Goal: Task Accomplishment & Management: Manage account settings

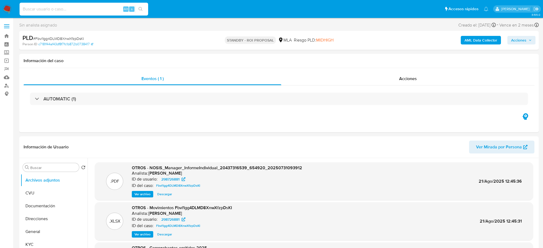
select select "10"
click at [91, 8] on input at bounding box center [84, 9] width 129 height 7
type input "1RPyPE3hR1VfwPrth9FMrc73"
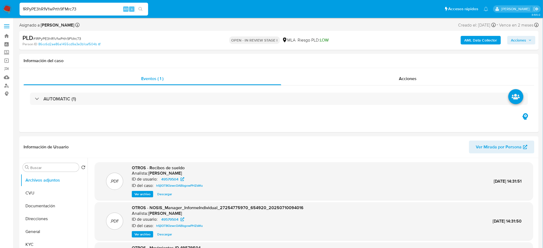
select select "10"
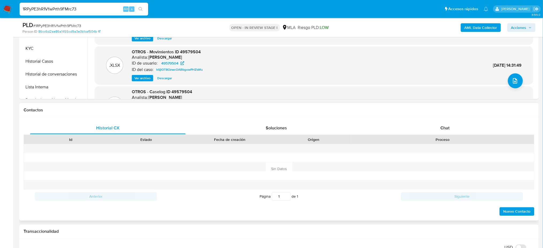
scroll to position [178, 0]
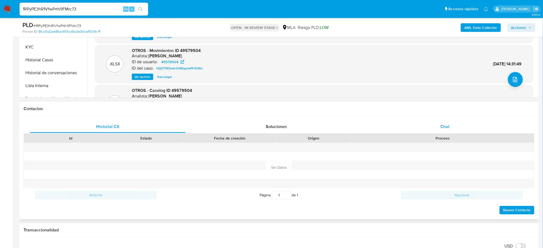
click at [453, 122] on div "Chat" at bounding box center [445, 126] width 156 height 13
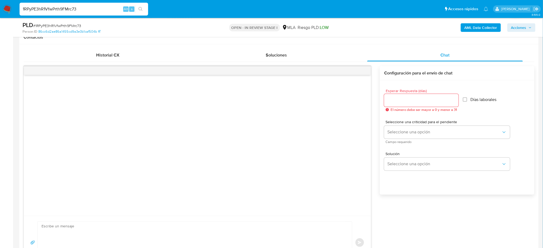
scroll to position [71, 0]
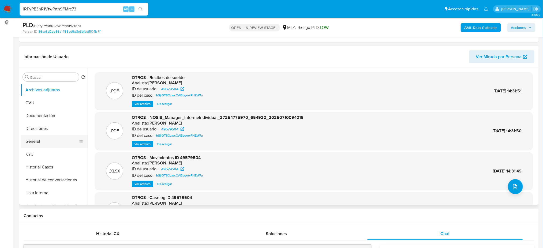
click at [33, 144] on button "General" at bounding box center [52, 141] width 63 height 13
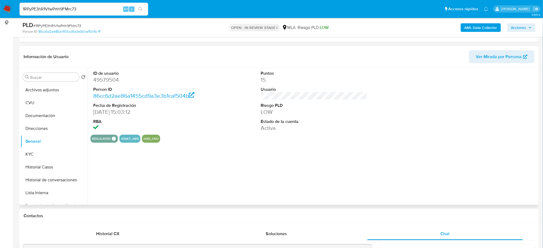
click at [104, 80] on dd "49579504" at bounding box center [146, 79] width 106 height 7
copy dd "49579504"
click at [50, 166] on button "Historial Casos" at bounding box center [52, 167] width 63 height 13
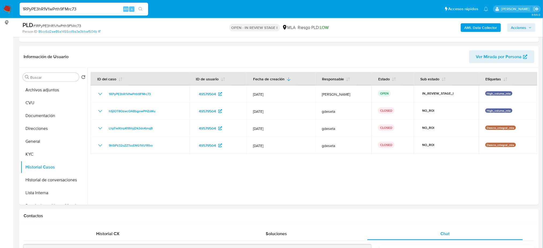
click at [46, 25] on span "# 1RPyPE3hR1VfwPrth9FMrc73" at bounding box center [57, 25] width 48 height 5
copy span "1RPyPE3hR1VfwPrth9FMrc73"
click at [49, 152] on button "KYC" at bounding box center [52, 154] width 63 height 13
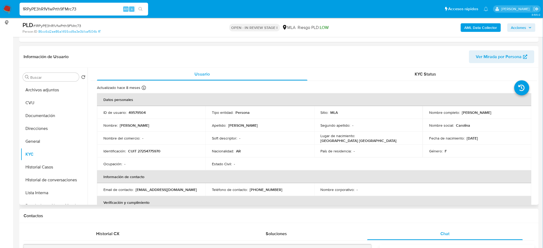
click at [150, 153] on p "CUIT 27254775970" at bounding box center [144, 151] width 32 height 5
copy p "27254775970"
drag, startPoint x: 460, startPoint y: 112, endPoint x: 511, endPoint y: 108, distance: 51.3
click at [511, 108] on td "Nombre completo : Adriana Carolina Zanabria" at bounding box center [476, 112] width 108 height 13
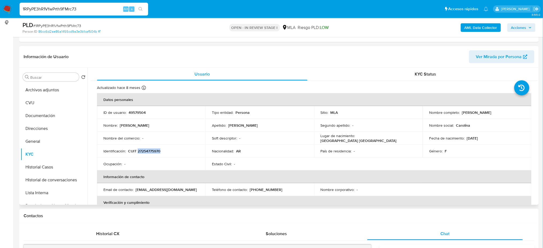
copy p "Adriana Carolina Zanabria"
click at [46, 118] on button "Documentación" at bounding box center [52, 115] width 63 height 13
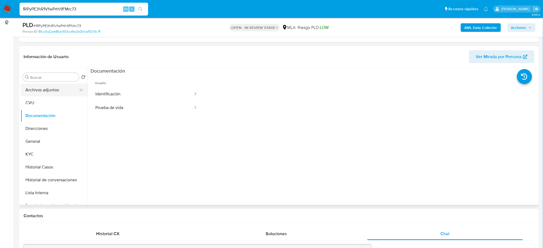
click at [40, 84] on button "Archivos adjuntos" at bounding box center [52, 90] width 63 height 13
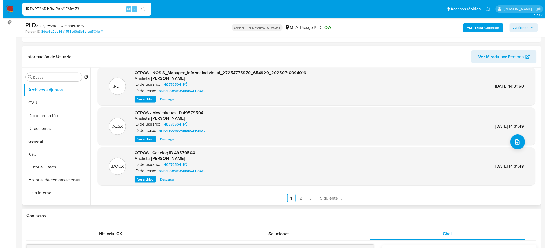
scroll to position [45, 0]
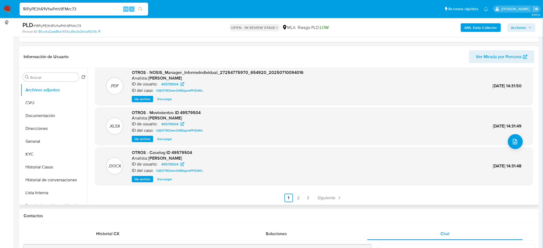
click at [143, 178] on span "Ver archivo" at bounding box center [142, 178] width 16 height 5
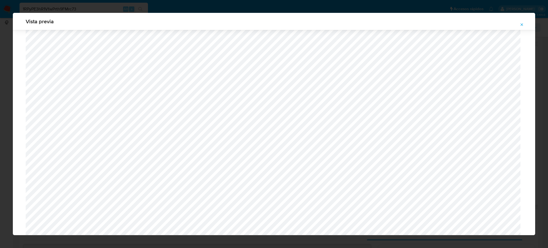
scroll to position [346, 0]
click at [524, 23] on icon "Attachment preview" at bounding box center [522, 24] width 4 height 4
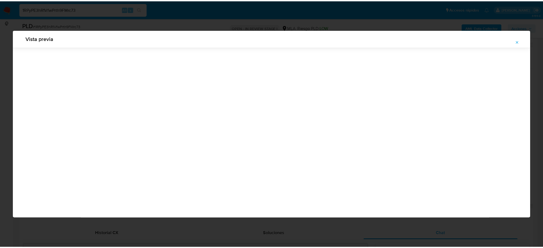
scroll to position [0, 0]
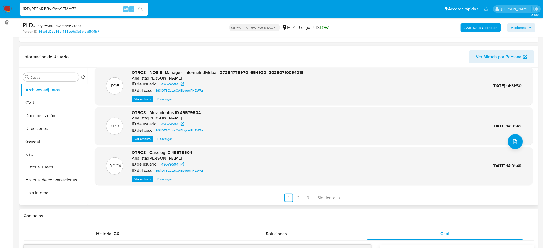
click at [44, 26] on span "# 1RPyPE3hR1VfwPrth9FMrc73" at bounding box center [57, 25] width 48 height 5
copy span "1RPyPE3hR1VfwPrth9FMrc73"
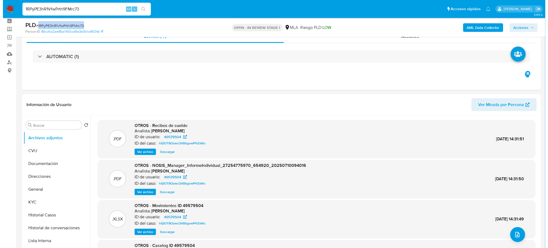
scroll to position [36, 0]
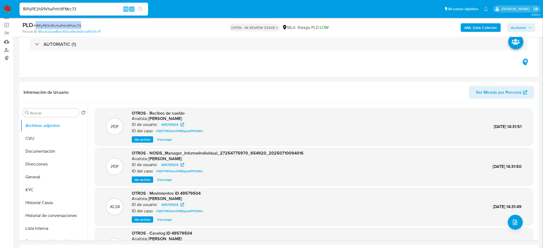
click at [469, 28] on b "AML Data Collector" at bounding box center [480, 27] width 33 height 9
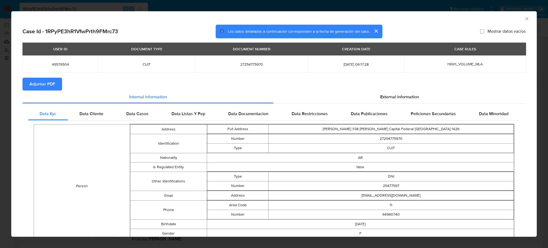
click at [50, 80] on span "Adjuntar PDF" at bounding box center [42, 84] width 26 height 12
click at [524, 21] on icon "Cerrar ventana" at bounding box center [526, 18] width 5 height 5
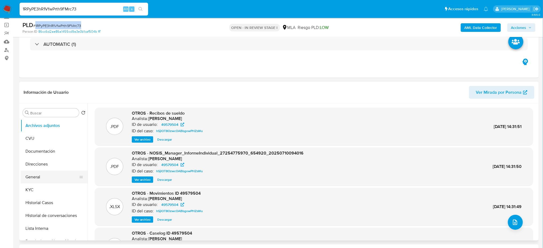
click at [42, 175] on button "General" at bounding box center [52, 177] width 63 height 13
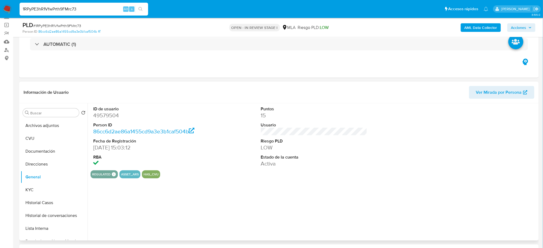
click at [103, 112] on dd "49579504" at bounding box center [146, 115] width 106 height 7
copy dd "49579504"
click at [50, 121] on button "Archivos adjuntos" at bounding box center [52, 125] width 63 height 13
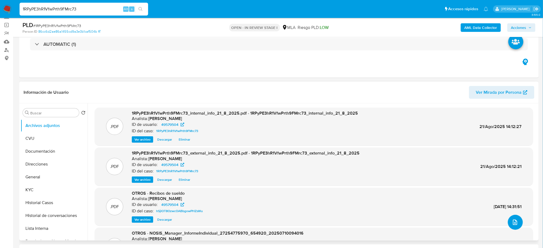
click at [515, 219] on icon "upload-file" at bounding box center [515, 222] width 6 height 6
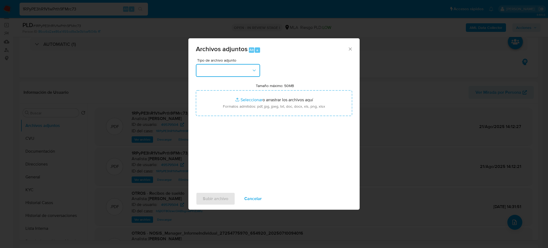
click at [210, 69] on button "button" at bounding box center [228, 70] width 64 height 13
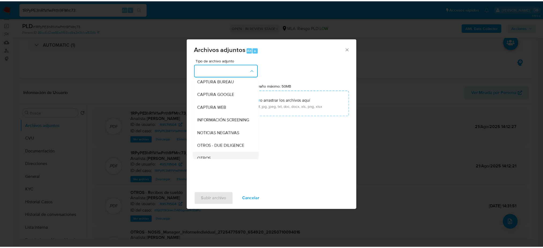
scroll to position [71, 0]
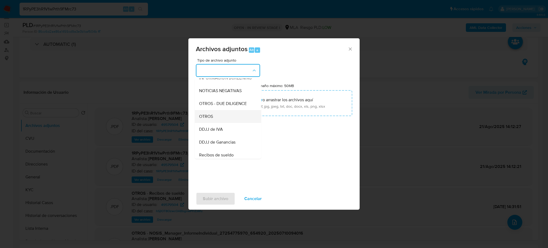
click at [225, 123] on div "OTROS" at bounding box center [226, 116] width 55 height 13
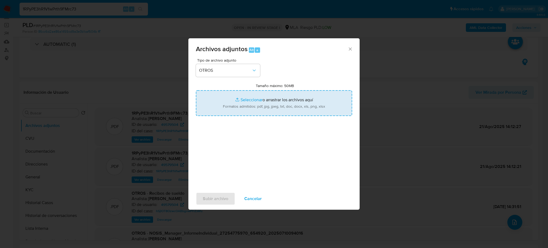
click at [263, 98] on input "Tamaño máximo: 50MB Seleccionar archivos" at bounding box center [274, 103] width 156 height 26
type input "C:\fakepath\Caselog 1RPyPE3hR1VfwPrth9FMrc73_2025_08_20_16_32_14.docx"
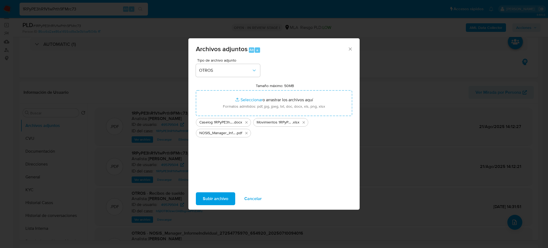
drag, startPoint x: 263, startPoint y: 98, endPoint x: 219, endPoint y: 196, distance: 107.6
click at [219, 196] on span "Subir archivo" at bounding box center [215, 199] width 25 height 12
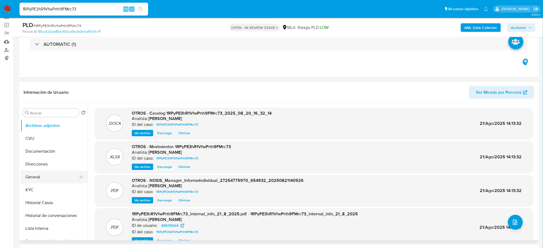
click at [51, 174] on button "General" at bounding box center [52, 177] width 63 height 13
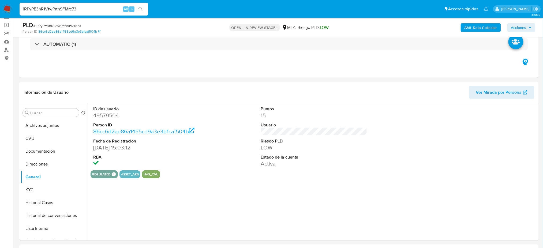
click at [106, 115] on dd "49579504" at bounding box center [146, 115] width 106 height 7
copy dd "49579504"
click at [521, 21] on div "AML Data Collector Acciones" at bounding box center [450, 27] width 169 height 13
click at [521, 28] on span "Acciones" at bounding box center [518, 27] width 15 height 9
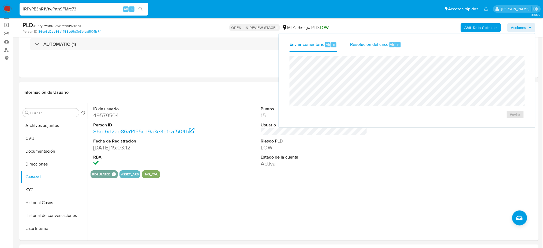
click at [361, 43] on span "Resolución del caso" at bounding box center [369, 44] width 38 height 6
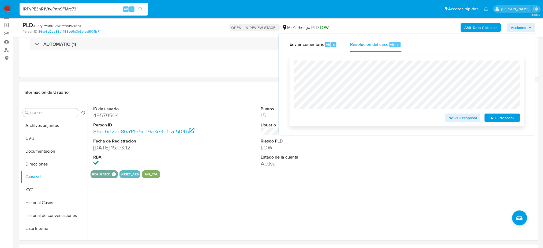
click at [450, 117] on span "No ROI Proposal" at bounding box center [463, 117] width 28 height 7
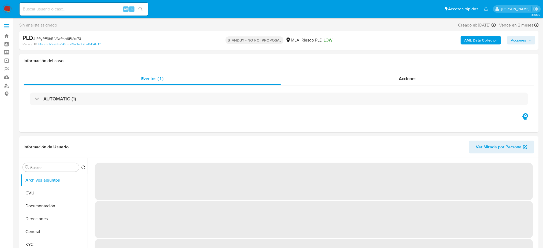
select select "10"
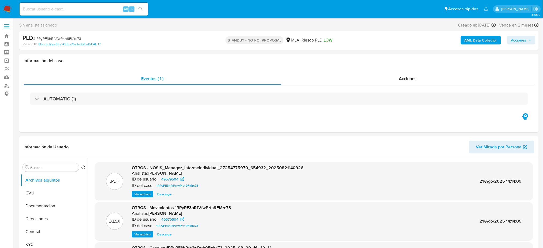
click at [7, 8] on img at bounding box center [7, 9] width 9 height 9
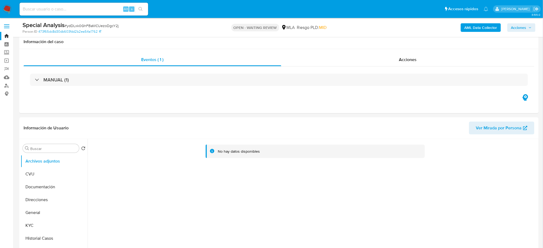
scroll to position [36, 0]
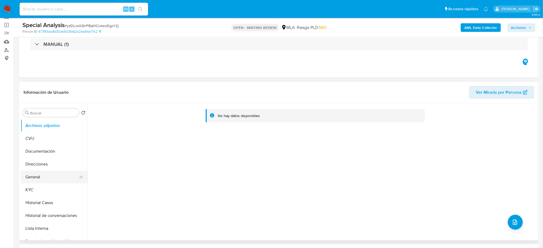
click at [45, 180] on button "General" at bounding box center [52, 177] width 63 height 13
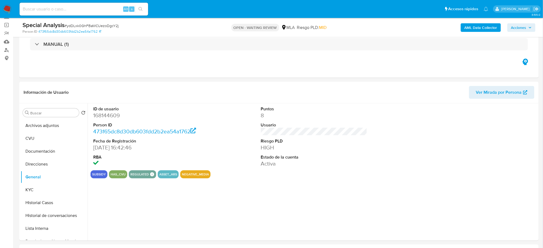
click at [102, 114] on dd "168144609" at bounding box center [146, 115] width 106 height 7
copy dd "168144609"
drag, startPoint x: 0, startPoint y: 134, endPoint x: 6, endPoint y: 140, distance: 8.2
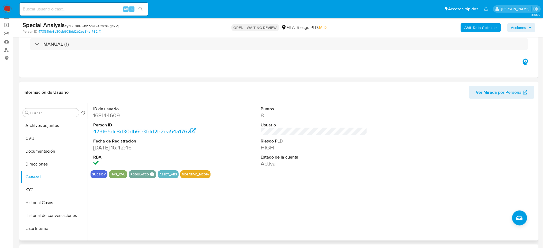
drag, startPoint x: 97, startPoint y: 118, endPoint x: 103, endPoint y: 113, distance: 7.6
click at [98, 118] on dd "168144609" at bounding box center [146, 115] width 106 height 7
click at [105, 113] on dd "168144609" at bounding box center [146, 115] width 106 height 7
copy dd "168144609"
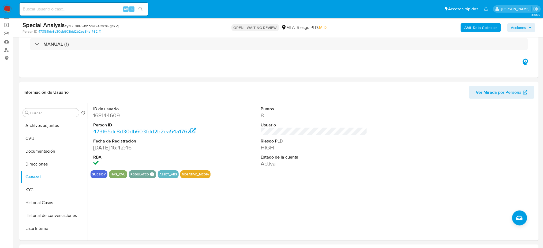
drag, startPoint x: 0, startPoint y: 115, endPoint x: 0, endPoint y: 120, distance: 4.8
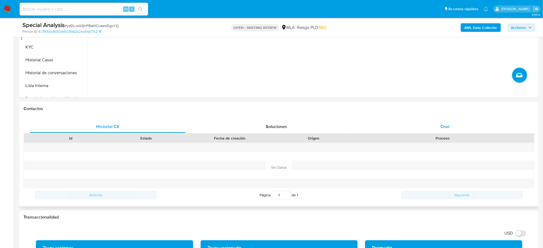
click at [462, 130] on div "Chat" at bounding box center [445, 126] width 156 height 13
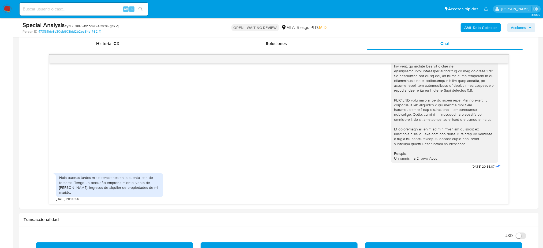
scroll to position [250, 0]
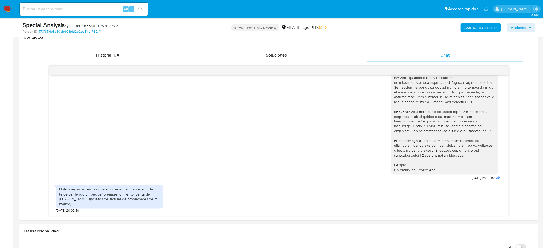
click at [101, 28] on span "# ydDLxk0GhFBaWCUezoDgcY2j" at bounding box center [92, 25] width 54 height 5
click at [100, 24] on span "# ydDLxk0GhFBaWCUezoDgcY2j" at bounding box center [92, 25] width 54 height 5
copy span "ydDLxk0GhFBaWCUezoDgcY2j"
click at [11, 11] on img at bounding box center [7, 9] width 9 height 9
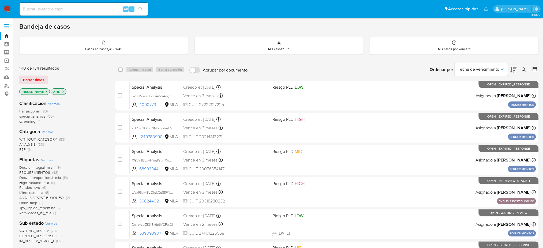
click at [522, 70] on icon at bounding box center [524, 69] width 4 height 4
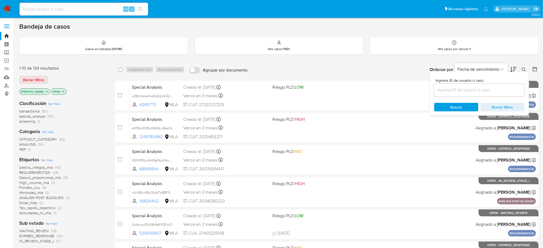
click at [474, 90] on input at bounding box center [479, 89] width 90 height 7
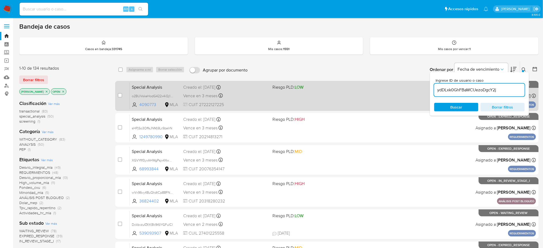
type input "ydDLxk0GhFBaWCUezoDgcY2j"
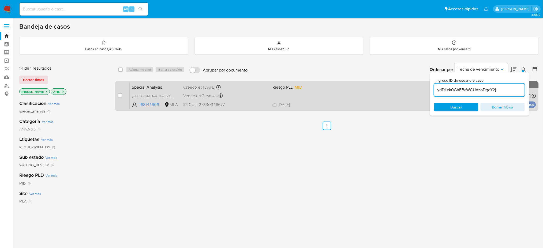
click at [117, 96] on div "case-item-checkbox No es posible asignar el caso Special Analysis ydDLxk0GhFBaW…" at bounding box center [326, 96] width 423 height 30
click at [119, 95] on input "checkbox" at bounding box center [120, 95] width 4 height 4
checkbox input "true"
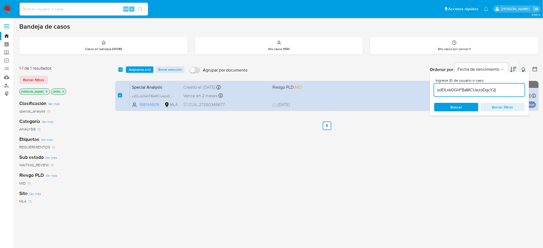
click at [134, 64] on div "select-all-cases-checkbox Asignarme a mí Borrar selección Agrupar por documento…" at bounding box center [326, 69] width 423 height 17
click at [137, 67] on span "Asignarme a mí" at bounding box center [140, 69] width 22 height 5
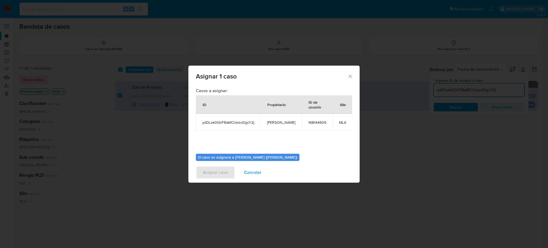
click at [275, 119] on td "[PERSON_NAME]" at bounding box center [281, 122] width 41 height 17
click at [277, 122] on span "[PERSON_NAME]" at bounding box center [281, 122] width 28 height 5
copy span "[PERSON_NAME]"
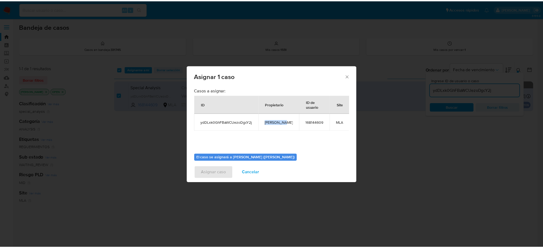
scroll to position [27, 0]
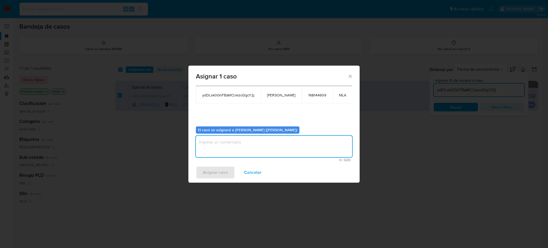
click at [237, 148] on textarea "assign-modal" at bounding box center [274, 146] width 156 height 21
paste textarea "[PERSON_NAME]"
type textarea "[PERSON_NAME]"
click at [216, 175] on span "Asignar caso" at bounding box center [215, 173] width 25 height 12
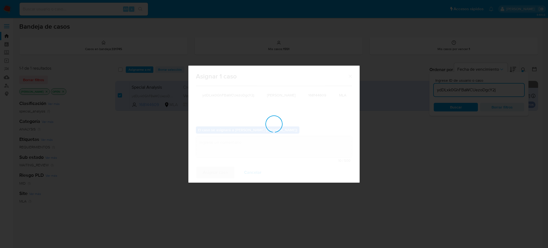
checkbox input "false"
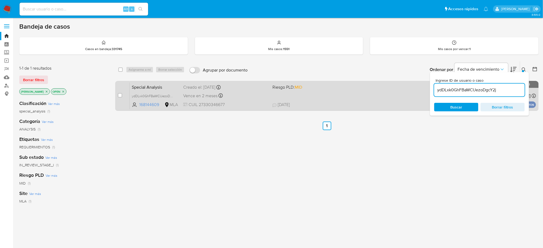
click at [243, 103] on span "CUIL 27330346677" at bounding box center [225, 105] width 85 height 6
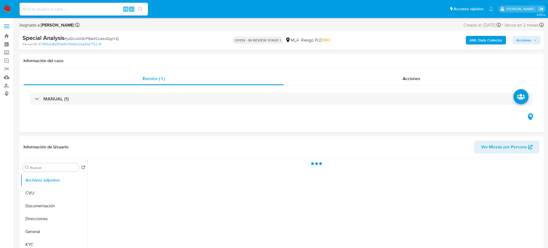
select select "10"
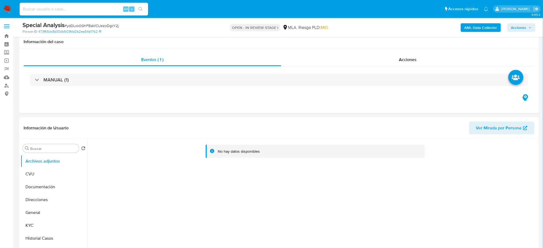
scroll to position [250, 0]
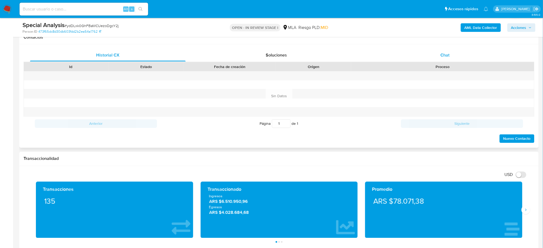
click at [460, 58] on div "Chat" at bounding box center [445, 55] width 156 height 13
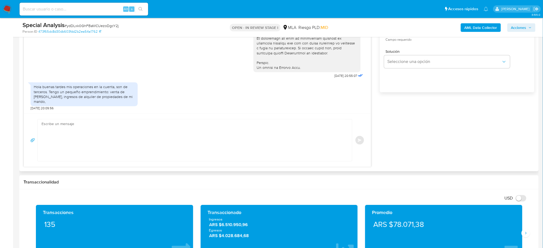
scroll to position [357, 0]
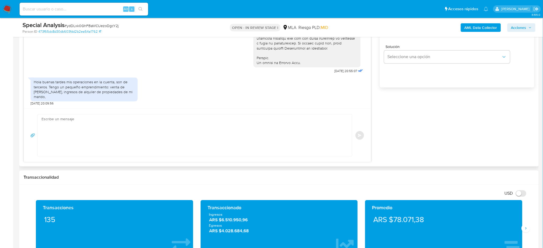
click at [81, 127] on textarea at bounding box center [193, 136] width 304 height 42
paste textarea "Hola, ¡Muchas gracias por tu respuesta! Asimismo, te pedimos que nos proporcion…"
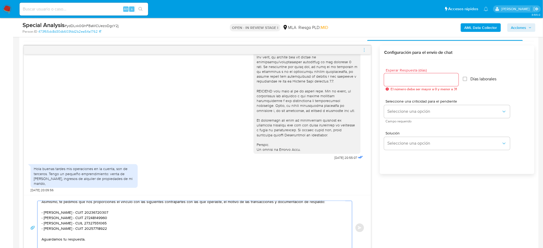
scroll to position [250, 0]
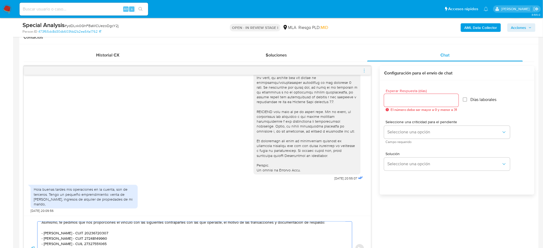
type textarea "Hola, ¡Muchas gracias por tu respuesta! Asimismo, te pedimos que nos proporcion…"
click at [393, 99] on input "Esperar Respuesta (días)" at bounding box center [421, 100] width 74 height 7
type input "2"
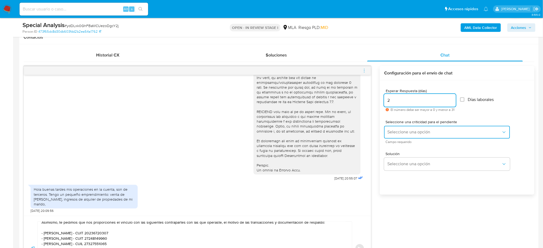
click at [390, 127] on button "Seleccione una opción" at bounding box center [447, 132] width 126 height 13
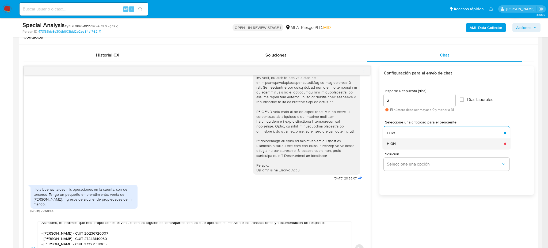
click at [391, 141] on span "HIGH" at bounding box center [391, 143] width 9 height 5
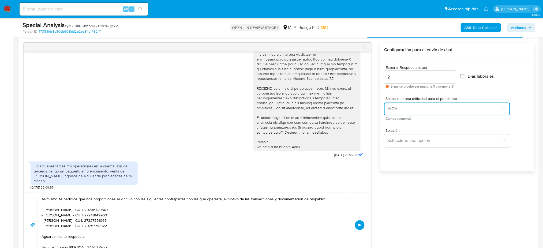
scroll to position [285, 0]
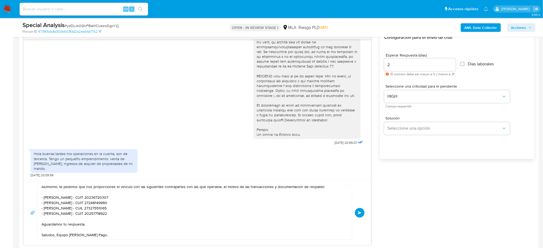
click at [359, 208] on button "Enviar" at bounding box center [360, 213] width 10 height 10
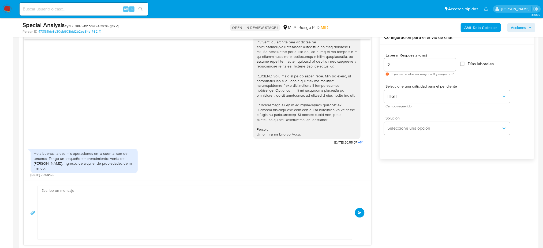
scroll to position [0, 0]
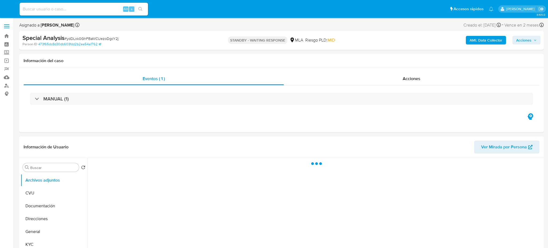
select select "10"
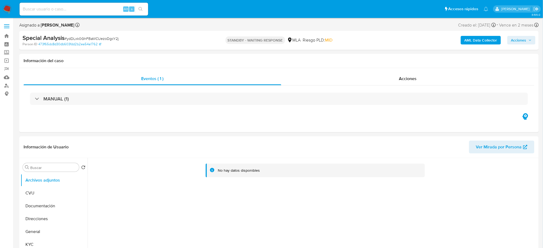
click at [85, 9] on input at bounding box center [84, 9] width 129 height 7
paste input "1Gww7bl1ZMnewWlpOG2iHvhf"
type input "1Gww7bl1ZMnewWlpOG2iHvhf"
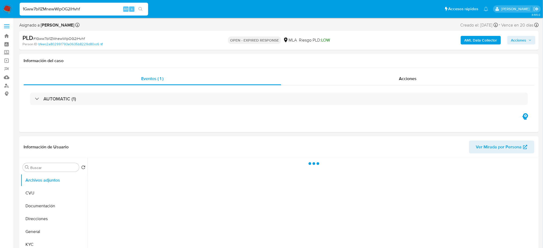
select select "10"
drag, startPoint x: 108, startPoint y: 10, endPoint x: 0, endPoint y: 14, distance: 107.7
click at [0, 14] on nav "Pausado Ver notificaciones 1Gww7bl1ZMnewWlpOG2iHvhf Alt s Accesos rápidos Presi…" at bounding box center [271, 9] width 543 height 18
paste input "sg0jn9hltjYcqpEmKaSKOuJQ"
type input "sg0jn9hltjYcqpEmKaSKOuJQ"
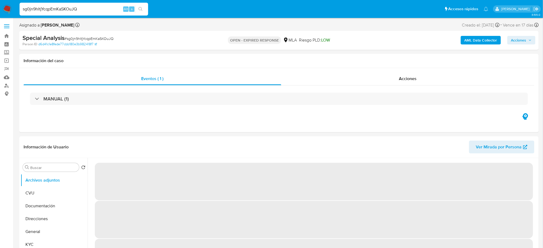
select select "10"
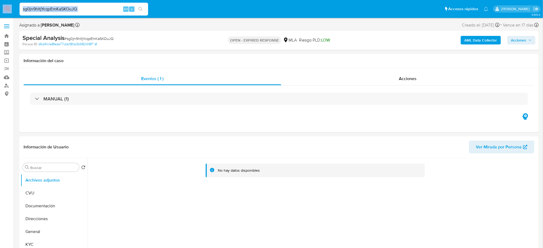
drag, startPoint x: 95, startPoint y: 13, endPoint x: 0, endPoint y: 15, distance: 94.5
click at [0, 15] on nav "Pausado Ver notificaciones sg0jn9hltjYcqpEmKaSKOuJQ Alt s Accesos rápidos Presi…" at bounding box center [271, 9] width 543 height 18
click at [96, 6] on input "sg0jn9hltjYcqpEmKaSKOuJQ" at bounding box center [84, 9] width 129 height 7
drag, startPoint x: 86, startPoint y: 10, endPoint x: 0, endPoint y: 10, distance: 85.9
click at [0, 10] on nav "Pausado Ver notificaciones sg0jn9hltjYcqpEmKaSKOuJQ Alt s Accesos rápidos Presi…" at bounding box center [271, 9] width 543 height 18
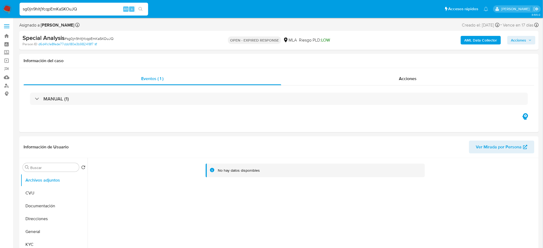
paste input "4C0lX1jVLPXT5atkXqaPtR7V"
type input "4C0lX1jVLPXT5atkXqaPtR7V"
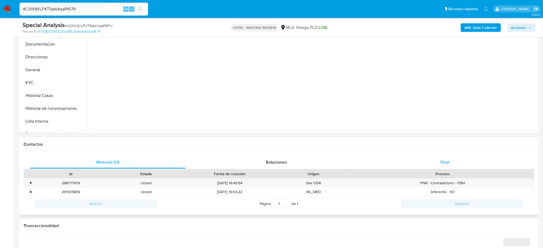
click at [455, 160] on div "Chat" at bounding box center [445, 162] width 156 height 13
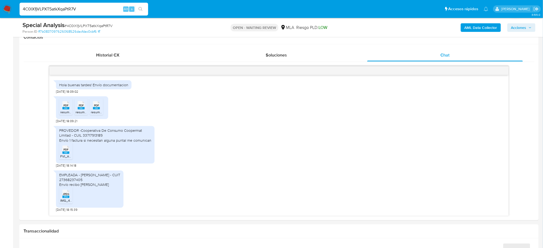
scroll to position [187, 0]
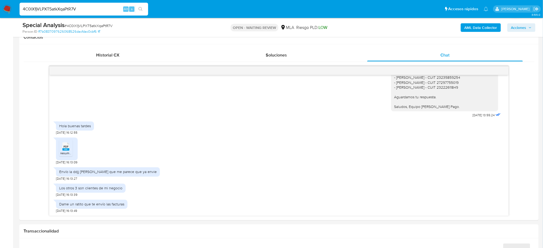
select select "10"
drag, startPoint x: 33, startPoint y: 10, endPoint x: 0, endPoint y: 6, distance: 33.6
click at [0, 6] on nav "Pausado Ver notificaciones 4C0lX1jVLPXT5atkXqaPtR7V Alt s Accesos rápidos Presi…" at bounding box center [271, 9] width 543 height 18
paste input "1Gww7bl1ZMnewWlpOG2iHvhf"
type input "1Gww7bl1ZMnewWlpOG2iHvhf"
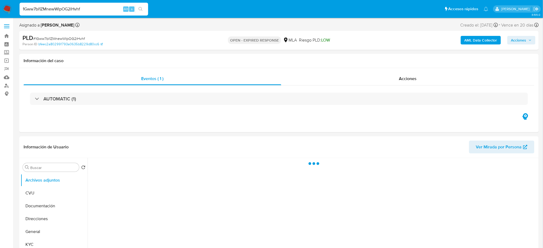
click at [64, 39] on span "# 1Gww7bl1ZMnewWlpOG2iHvhf" at bounding box center [59, 38] width 52 height 5
copy span "1Gww7bl1ZMnewWlpOG2iHvhf"
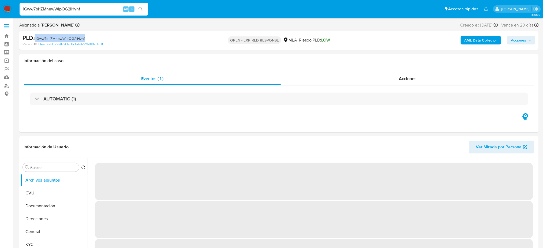
click at [5, 10] on img at bounding box center [7, 9] width 9 height 9
select select "10"
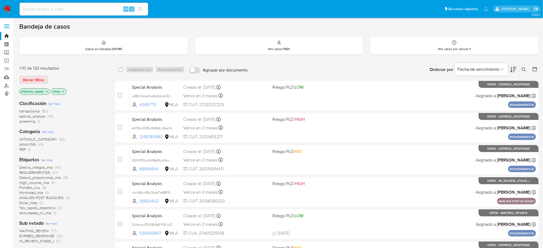
click at [525, 69] on icon at bounding box center [524, 69] width 4 height 4
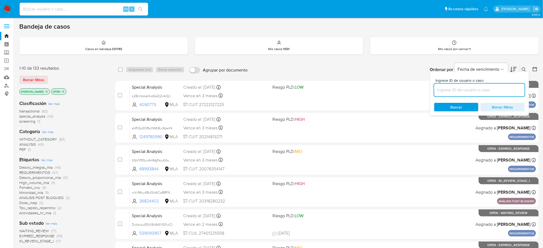
click at [491, 90] on input at bounding box center [479, 89] width 90 height 7
drag, startPoint x: 491, startPoint y: 90, endPoint x: 488, endPoint y: 91, distance: 2.9
click at [491, 90] on input "1Gww7bl1ZMnewWlpOG2iHvhf" at bounding box center [479, 89] width 90 height 7
type input "1Gww7bl1ZMnewWlpOG2iHvhf"
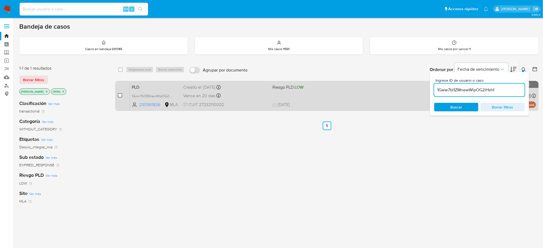
click at [119, 92] on div "case-item-checkbox No es posible asignar el caso" at bounding box center [124, 95] width 12 height 27
click at [118, 94] on input "checkbox" at bounding box center [120, 95] width 4 height 4
checkbox input "true"
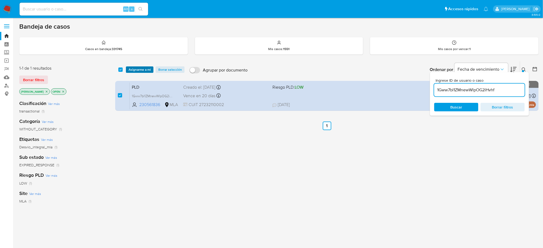
click at [136, 70] on span "Asignarme a mí" at bounding box center [140, 69] width 22 height 5
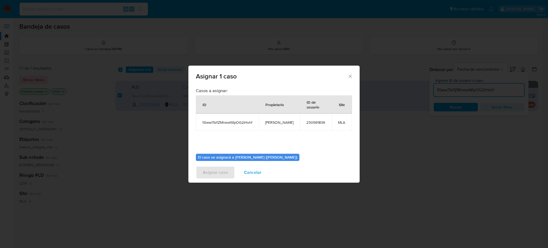
click at [270, 122] on span "[PERSON_NAME]" at bounding box center [279, 122] width 28 height 5
copy span "[PERSON_NAME]"
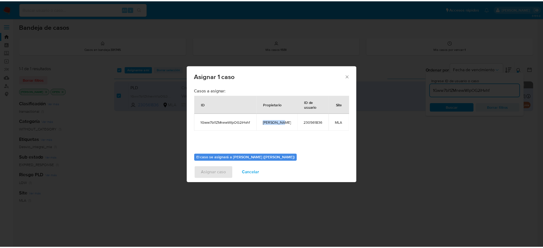
scroll to position [27, 0]
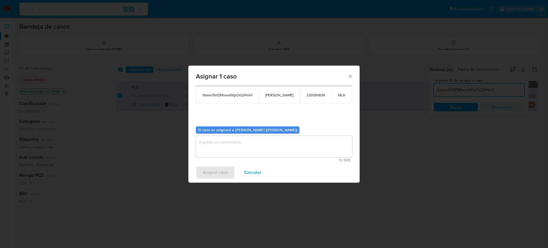
click at [232, 147] on textarea "assign-modal" at bounding box center [274, 146] width 156 height 21
paste textarea "[PERSON_NAME]"
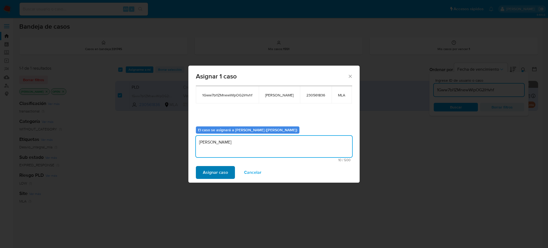
type textarea "[PERSON_NAME]"
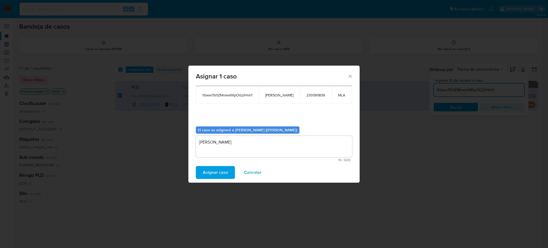
click at [223, 171] on span "Asignar caso" at bounding box center [215, 173] width 25 height 12
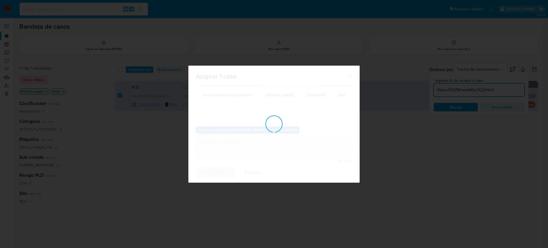
checkbox input "false"
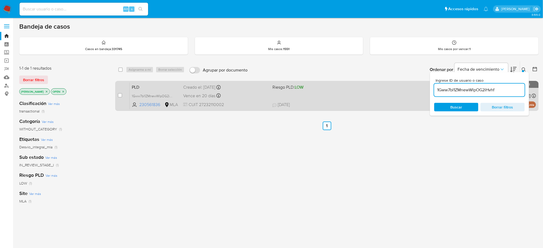
click at [244, 94] on div "Vence en 20 días Vence el 10/09/2025 03:06:11" at bounding box center [225, 95] width 85 height 7
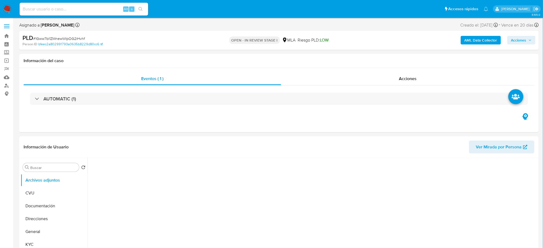
select select "10"
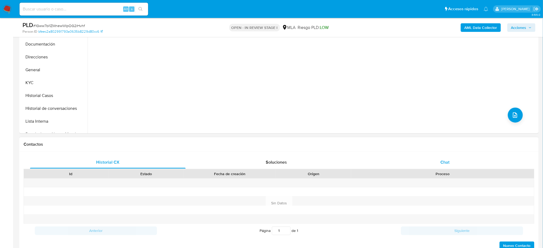
click at [451, 163] on div "Chat" at bounding box center [445, 162] width 156 height 13
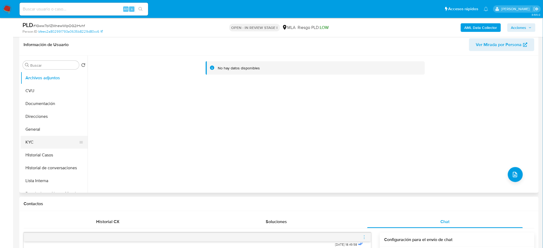
scroll to position [71, 0]
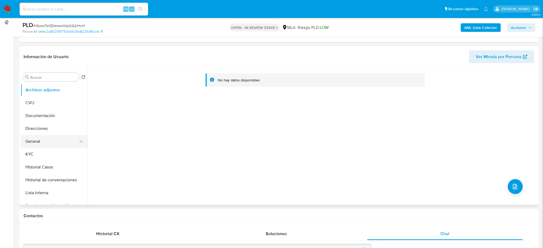
click at [48, 141] on button "General" at bounding box center [52, 141] width 63 height 13
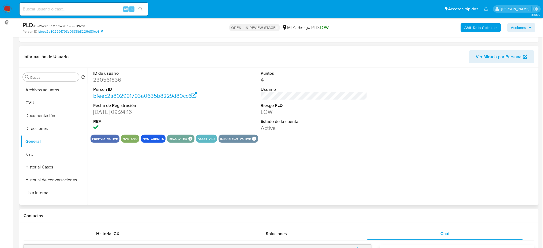
click at [101, 78] on dd "230561836" at bounding box center [146, 79] width 106 height 7
copy dd "230561836"
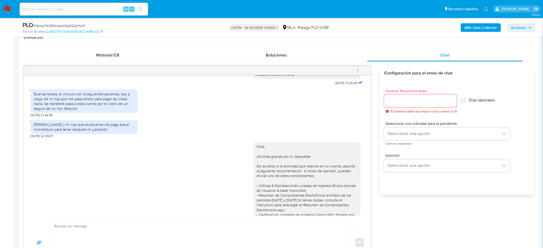
scroll to position [607, 0]
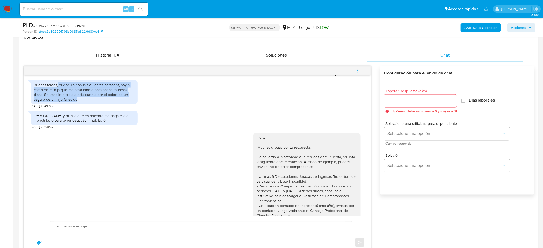
drag, startPoint x: 58, startPoint y: 99, endPoint x: 84, endPoint y: 116, distance: 30.8
click at [84, 102] on div "Buenas tardes, el vínculo con la siguientes personas, soy a cargo de mi hija qu…" at bounding box center [84, 92] width 101 height 20
copy div "el vínculo con la siguientes personas, soy a cargo de mi hija que me pasa diner…"
click at [84, 102] on div "Buenas tardes, el vínculo con la siguientes personas, soy a cargo de mi hija qu…" at bounding box center [84, 92] width 101 height 20
click at [98, 123] on div "Hago changas y mi hija que es docente me paga ella el monotributo para tener de…" at bounding box center [84, 118] width 101 height 10
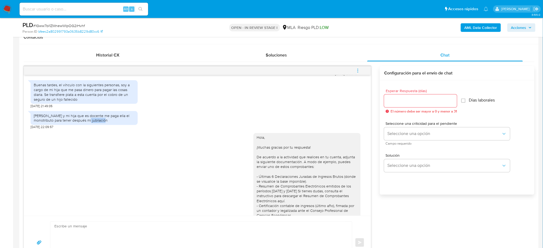
click at [98, 123] on div "Hago changas y mi hija que es docente me paga ella el monotributo para tener de…" at bounding box center [84, 118] width 101 height 10
copy div "Hago changas y mi hija que es docente me paga ella el monotributo para tener de…"
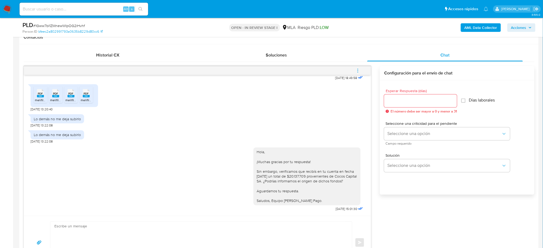
scroll to position [787, 0]
click at [357, 68] on icon "menu-action" at bounding box center [357, 70] width 5 height 5
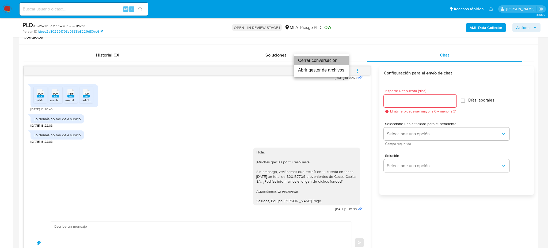
drag, startPoint x: 336, startPoint y: 58, endPoint x: 262, endPoint y: 80, distance: 76.6
click at [335, 57] on li "Cerrar conversación" at bounding box center [321, 61] width 55 height 10
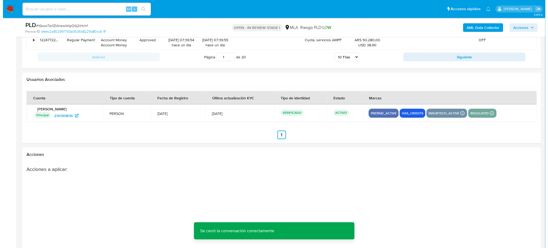
scroll to position [942, 0]
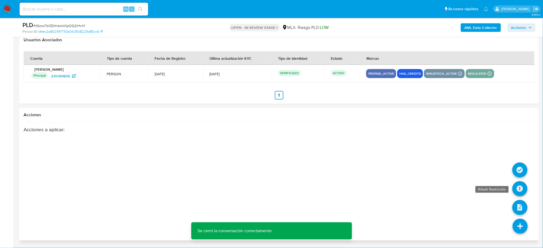
click at [523, 188] on icon at bounding box center [519, 188] width 15 height 15
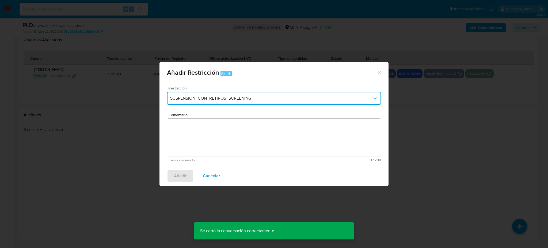
click at [256, 100] on span "SUSPENSION_CON_RETIROS_SCREENING" at bounding box center [271, 98] width 202 height 5
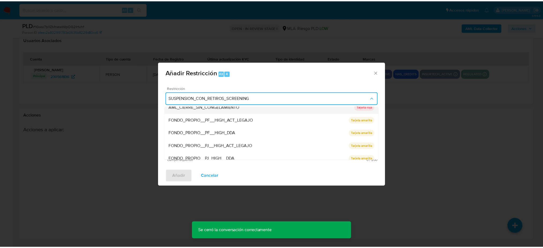
scroll to position [113, 0]
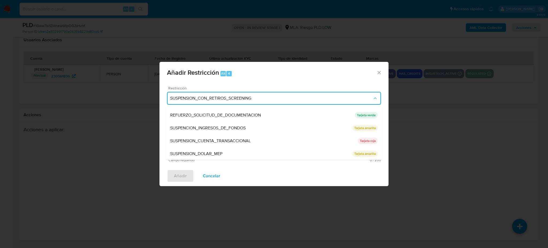
click at [243, 138] on span "SUSPENSION_CUENTA_TRANSACCIONAL" at bounding box center [210, 140] width 81 height 5
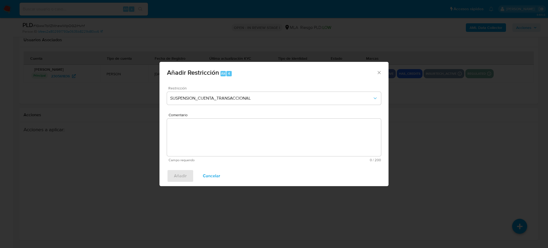
click at [243, 137] on textarea "Comentario" at bounding box center [274, 137] width 214 height 37
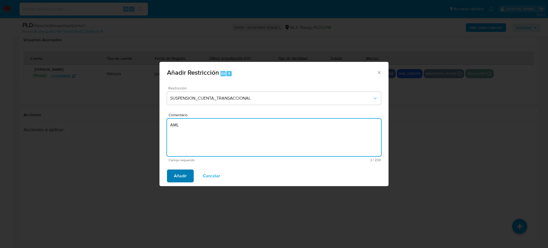
type textarea "AML"
click at [176, 182] on span "Añadir" at bounding box center [180, 176] width 13 height 12
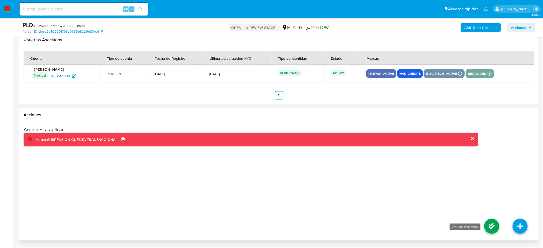
click at [486, 223] on icon at bounding box center [491, 226] width 15 height 15
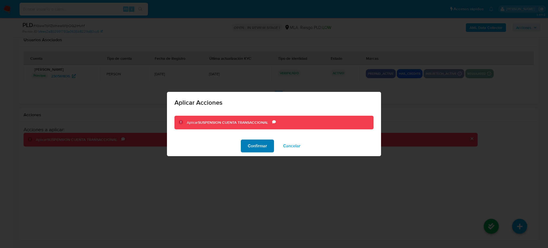
click at [251, 146] on span "Confirmar" at bounding box center [257, 146] width 19 height 12
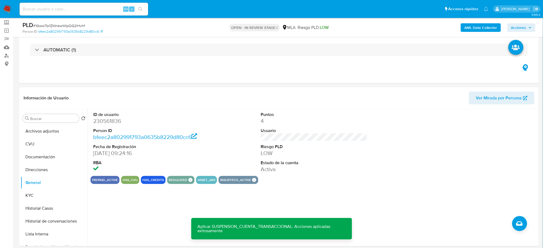
scroll to position [14, 0]
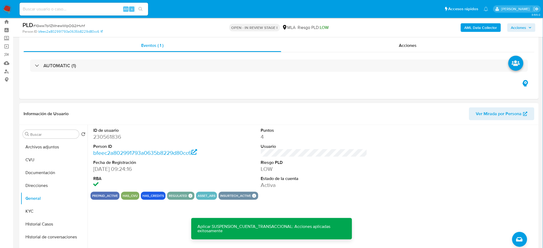
click at [104, 136] on dd "230561836" at bounding box center [146, 136] width 106 height 7
copy dd "230561836"
click at [36, 152] on button "Archivos adjuntos" at bounding box center [52, 147] width 63 height 13
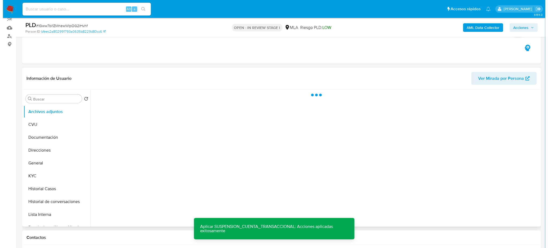
scroll to position [50, 0]
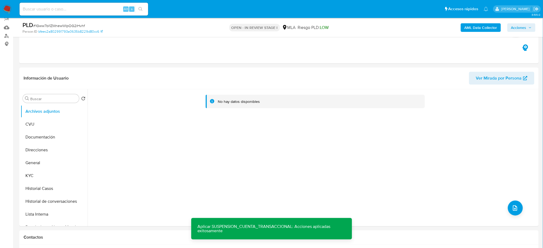
click at [478, 29] on b "AML Data Collector" at bounding box center [480, 27] width 33 height 9
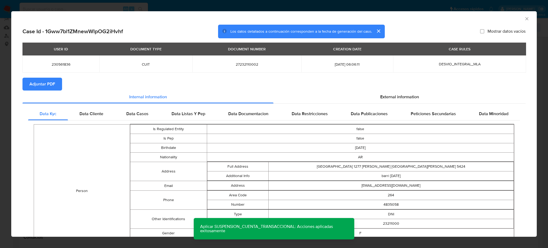
click at [45, 80] on span "Adjuntar PDF" at bounding box center [42, 84] width 26 height 12
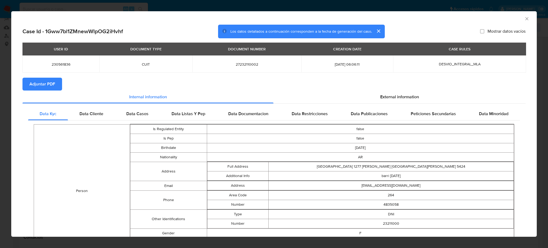
click at [524, 19] on icon "Cerrar ventana" at bounding box center [526, 18] width 5 height 5
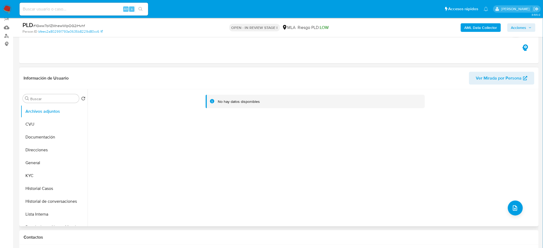
click at [507, 201] on div "No hay datos disponibles" at bounding box center [313, 157] width 450 height 137
click at [515, 205] on icon "upload-file" at bounding box center [515, 208] width 6 height 6
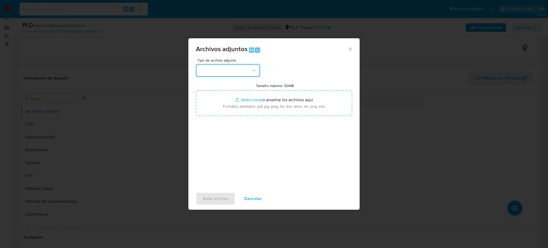
click at [242, 64] on button "button" at bounding box center [228, 70] width 64 height 13
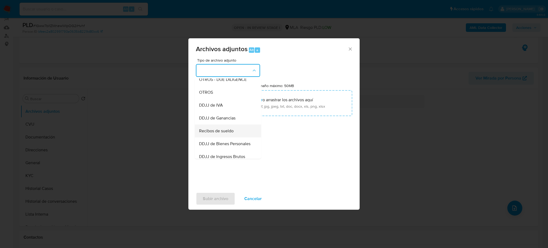
scroll to position [107, 0]
click at [209, 87] on div "OTROS" at bounding box center [226, 80] width 55 height 13
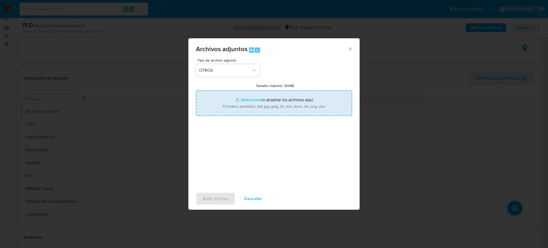
click at [229, 102] on input "Tamaño máximo: 50MB Seleccionar archivos" at bounding box center [274, 103] width 156 height 26
type input "C:\fakepath\AUTOS Nº333525, QUEVEDO DIAZ TOMAS GABRIEL s SUCESORIO INTESTADO.pdf"
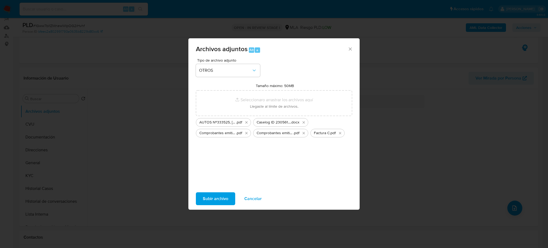
click at [209, 193] on span "Subir archivo" at bounding box center [215, 199] width 25 height 12
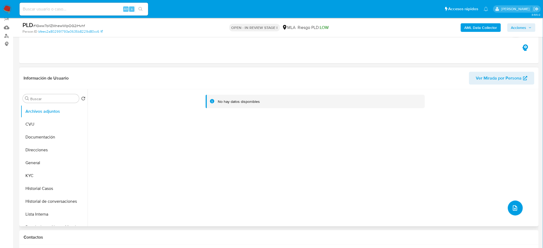
click at [515, 209] on icon "upload-file" at bounding box center [515, 208] width 6 height 6
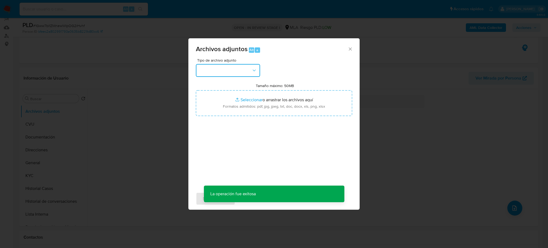
click at [220, 76] on button "button" at bounding box center [228, 70] width 64 height 13
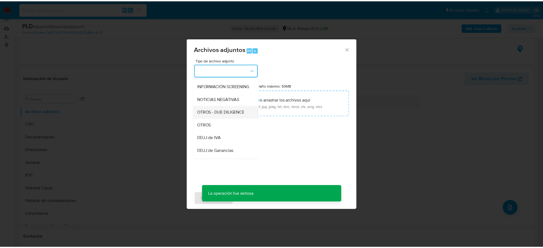
scroll to position [71, 0]
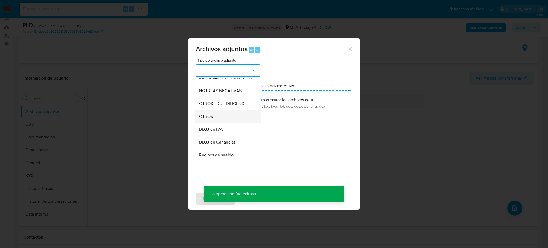
click at [215, 118] on div "OTROS" at bounding box center [226, 116] width 55 height 13
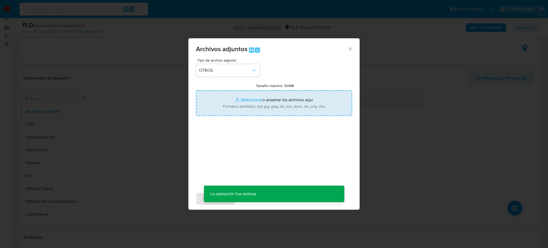
click at [242, 100] on input "Tamaño máximo: 50MB Seleccionar archivos" at bounding box center [274, 103] width 156 height 26
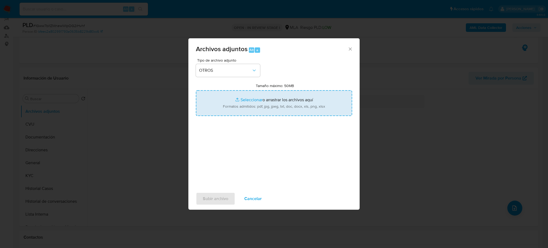
type input "C:\fakepath\Movimientos ID 230561836.xlsx"
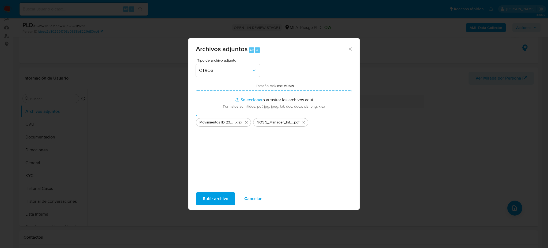
click at [219, 200] on span "Subir archivo" at bounding box center [215, 199] width 25 height 12
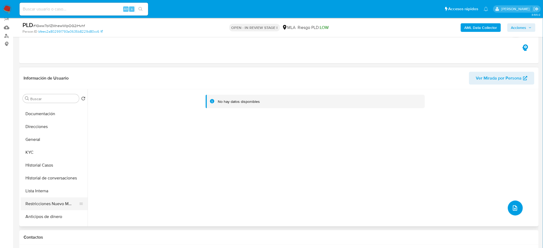
scroll to position [36, 0]
click at [51, 194] on button "Restricciones Nuevo Mundo" at bounding box center [52, 191] width 63 height 13
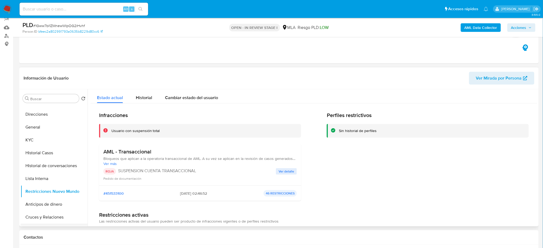
scroll to position [0, 0]
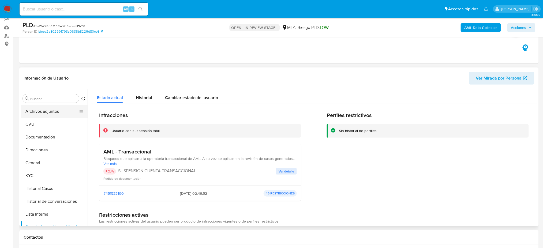
click at [43, 111] on button "Archivos adjuntos" at bounding box center [52, 111] width 63 height 13
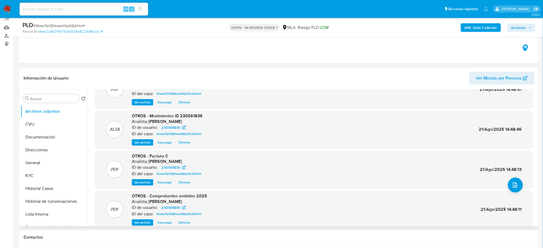
scroll to position [45, 0]
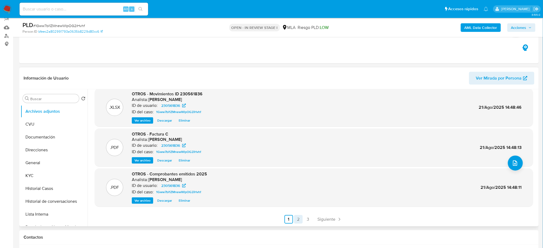
click at [301, 216] on link "2" at bounding box center [298, 219] width 9 height 9
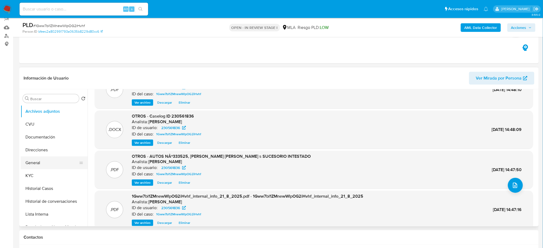
scroll to position [0, 0]
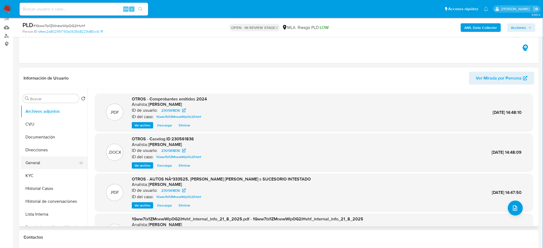
drag, startPoint x: 32, startPoint y: 159, endPoint x: 25, endPoint y: 160, distance: 7.1
click at [32, 159] on button "General" at bounding box center [52, 162] width 63 height 13
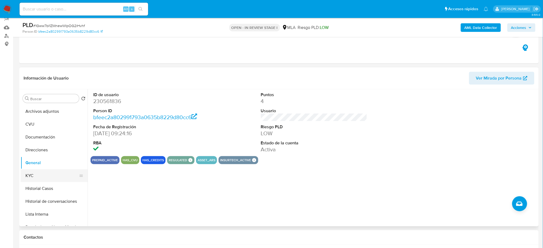
click at [37, 180] on button "KYC" at bounding box center [52, 175] width 63 height 13
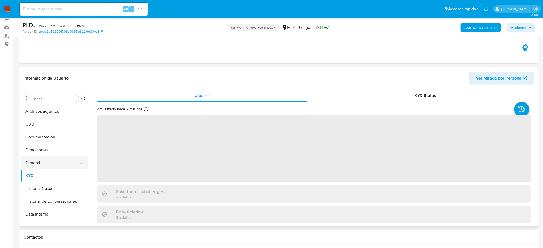
click at [40, 165] on button "General" at bounding box center [52, 162] width 63 height 13
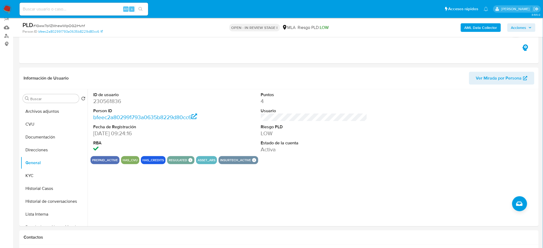
click at [112, 102] on dd "230561836" at bounding box center [146, 100] width 106 height 7
copy dd "230561836"
click at [52, 174] on button "KYC" at bounding box center [52, 175] width 63 height 13
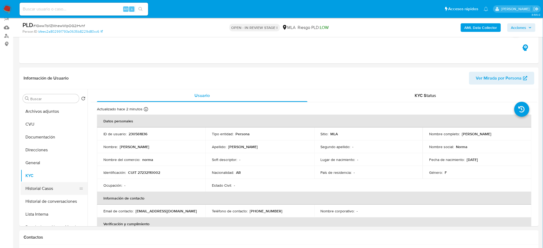
click at [40, 190] on button "Historial Casos" at bounding box center [52, 188] width 63 height 13
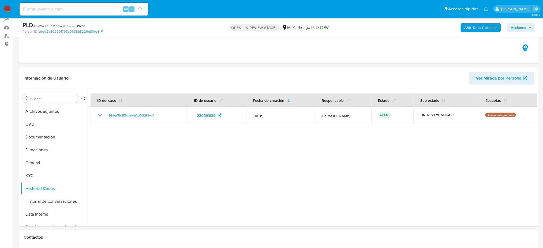
click at [530, 25] on span "Acciones" at bounding box center [521, 27] width 21 height 7
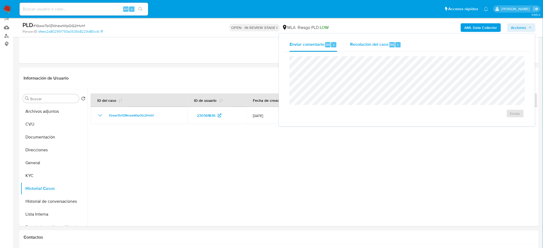
click at [367, 43] on span "Resolución del caso" at bounding box center [369, 44] width 38 height 6
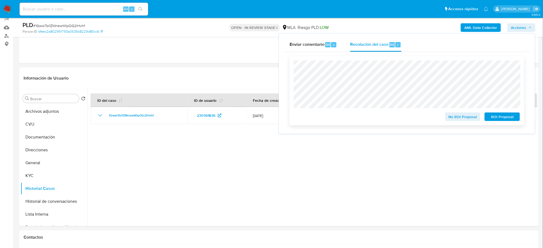
click at [514, 117] on span "ROI Proposal" at bounding box center [502, 116] width 28 height 7
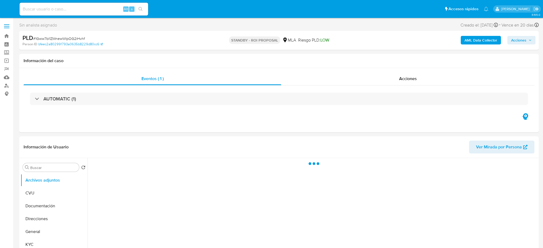
select select "10"
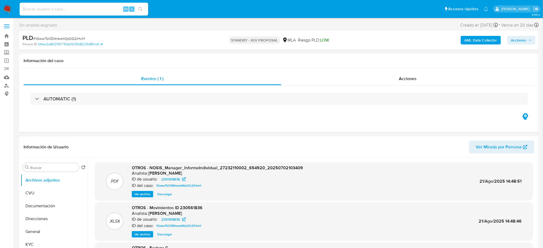
click at [96, 6] on input at bounding box center [84, 9] width 129 height 7
paste input "393996702"
type input "393996702"
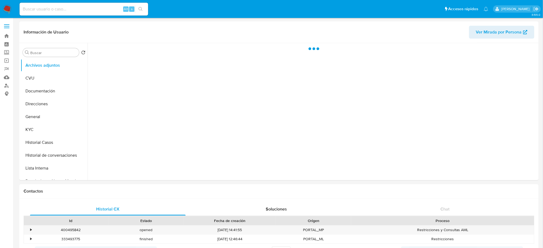
select select "10"
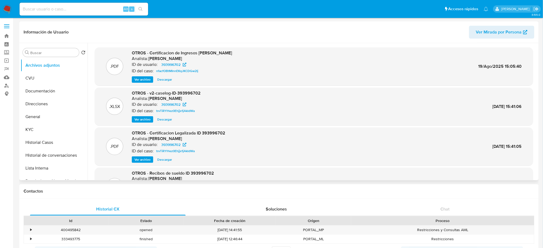
click at [138, 122] on span "Ver archivo" at bounding box center [142, 119] width 16 height 5
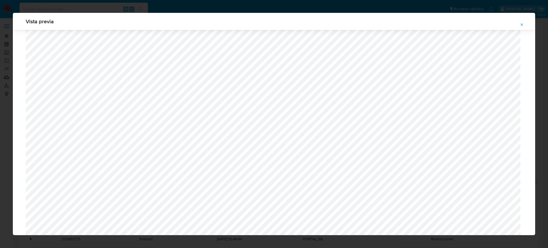
scroll to position [275, 0]
click at [520, 26] on button "Attachment preview" at bounding box center [522, 24] width 12 height 9
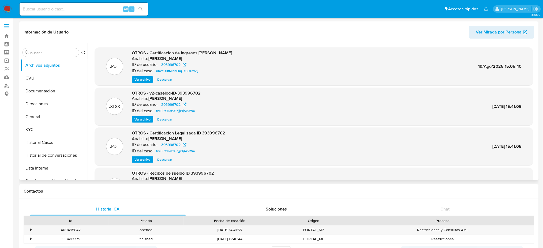
scroll to position [45, 0]
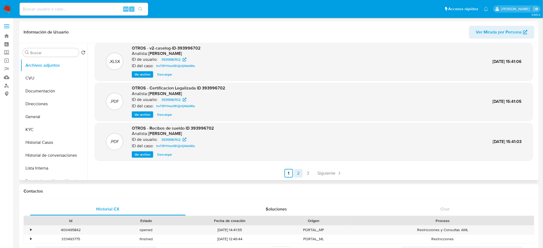
click at [297, 171] on link "2" at bounding box center [298, 173] width 9 height 9
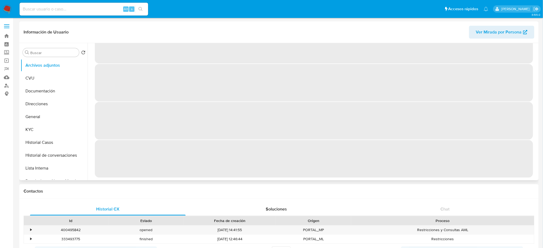
scroll to position [0, 0]
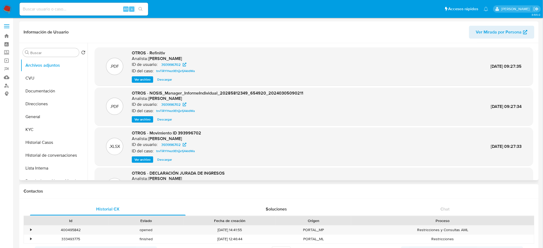
click at [165, 162] on span "Descargar" at bounding box center [164, 159] width 15 height 5
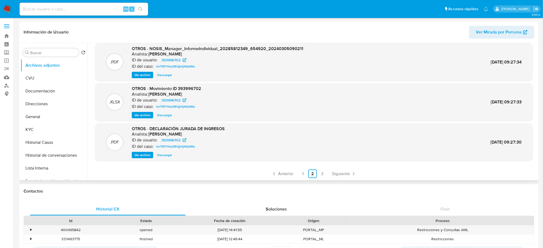
scroll to position [45, 0]
click at [300, 175] on link "1" at bounding box center [303, 173] width 9 height 9
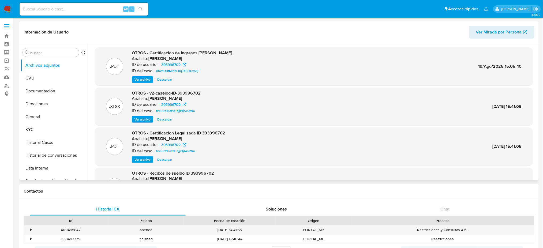
click at [143, 79] on span "Ver archivo" at bounding box center [142, 79] width 16 height 5
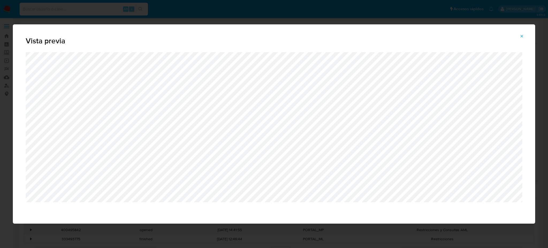
click at [522, 40] on span "Attachment preview" at bounding box center [522, 35] width 4 height 7
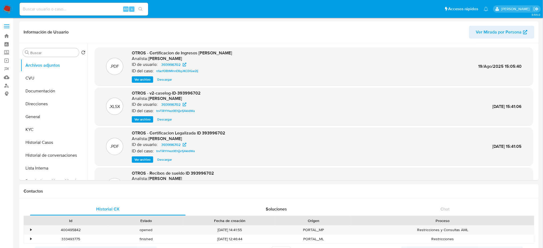
click at [32, 147] on button "Historial Casos" at bounding box center [54, 142] width 67 height 13
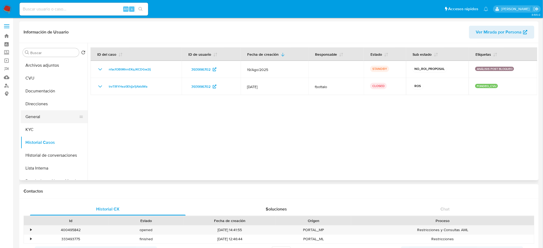
click at [44, 120] on button "General" at bounding box center [52, 116] width 63 height 13
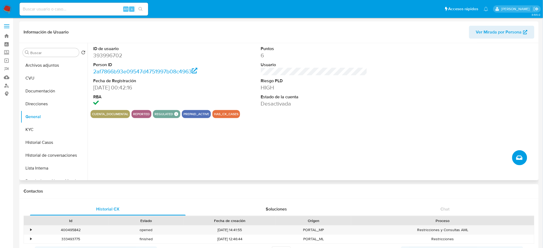
click at [525, 157] on button "Crear caso manual" at bounding box center [519, 157] width 15 height 15
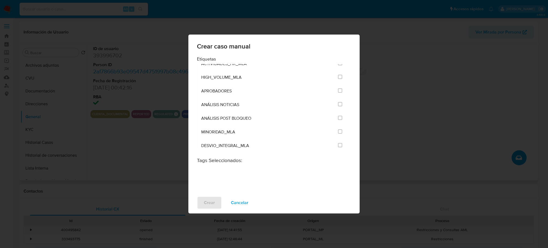
scroll to position [1071, 0]
click at [242, 107] on span "ANÁLISIS POST BLOQUEO" at bounding box center [226, 105] width 50 height 5
click at [338, 105] on input "3249" at bounding box center [340, 105] width 4 height 4
checkbox input "true"
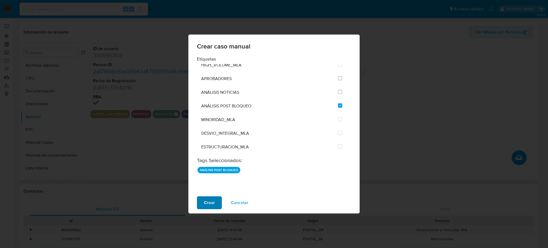
click at [213, 202] on span "Crear" at bounding box center [209, 203] width 11 height 12
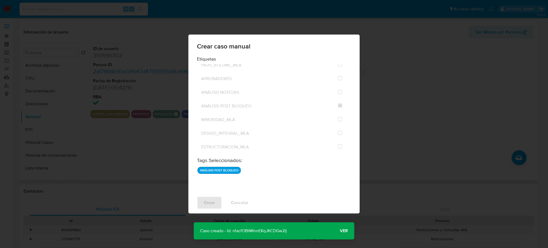
click at [342, 231] on span "Ver" at bounding box center [344, 231] width 8 height 0
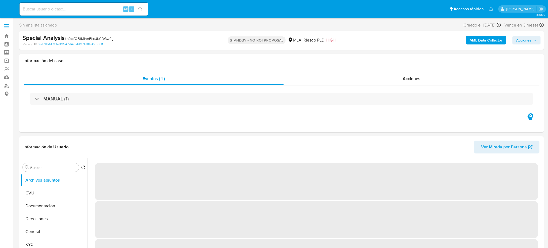
select select "10"
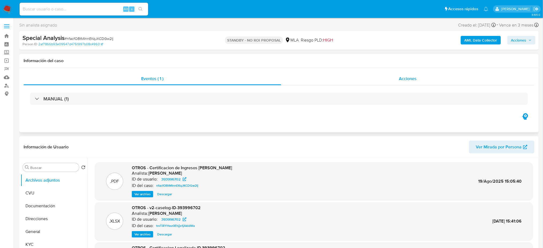
click at [438, 83] on div "Acciones" at bounding box center [407, 78] width 253 height 13
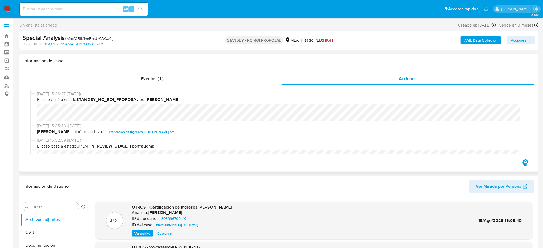
scroll to position [29, 0]
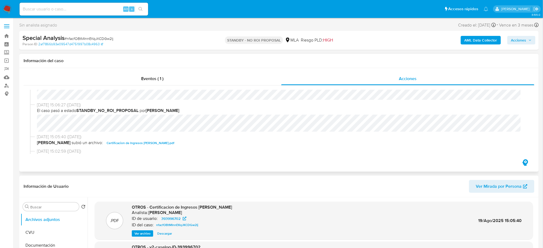
click at [35, 121] on div "19/08/2025 15:06:27 (hace 2 días) El caso pasó a estado STANDBY_NO_ROI_PROPOSAL…" at bounding box center [279, 118] width 498 height 32
click at [36, 124] on div "19/08/2025 15:06:27 (hace 2 días) El caso pasó a estado STANDBY_NO_ROI_PROPOSAL…" at bounding box center [279, 118] width 498 height 32
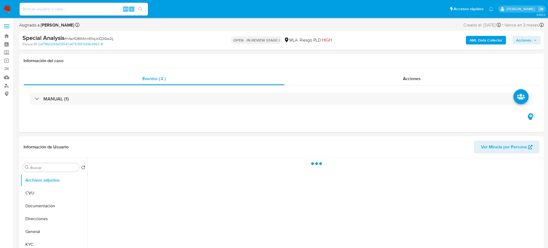
select select "10"
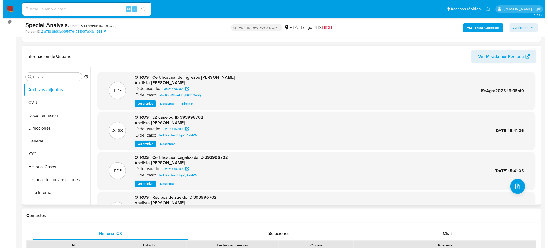
scroll to position [71, 0]
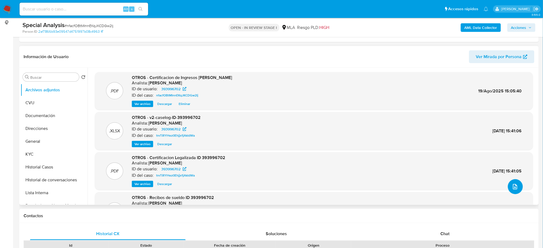
click at [515, 186] on icon "upload-file" at bounding box center [515, 186] width 6 height 6
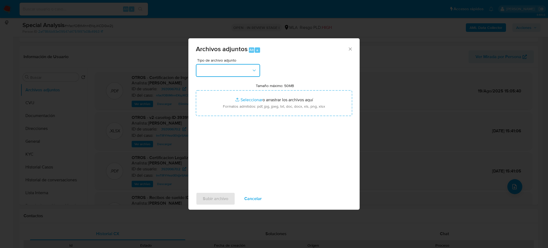
click at [222, 72] on button "button" at bounding box center [228, 70] width 64 height 13
drag, startPoint x: 216, startPoint y: 124, endPoint x: 221, endPoint y: 118, distance: 8.6
click at [216, 123] on div "OTROS" at bounding box center [226, 116] width 55 height 13
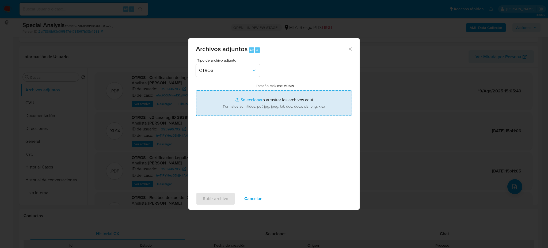
click at [246, 108] on input "Tamaño máximo: 50MB Seleccionar archivos" at bounding box center [274, 103] width 156 height 26
type input "C:\fakepath\Certificacion de Ingresos hasta [DATE].pdf"
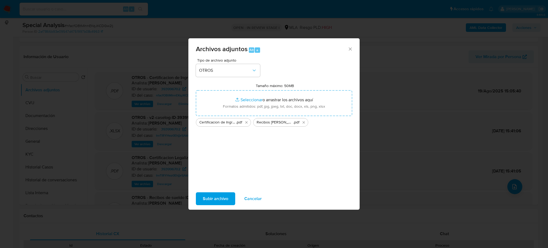
click at [207, 195] on span "Subir archivo" at bounding box center [215, 199] width 25 height 12
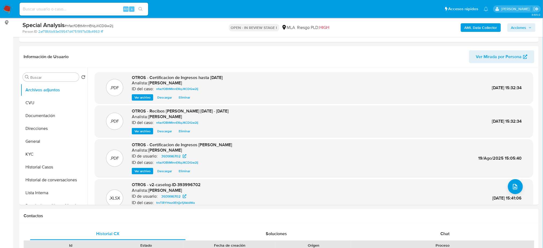
click at [520, 26] on span "Acciones" at bounding box center [518, 27] width 15 height 9
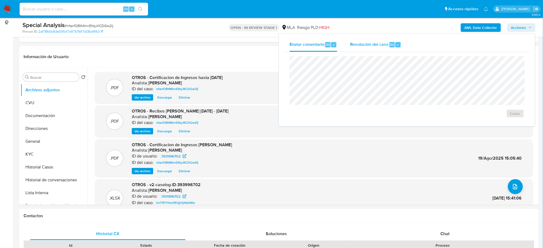
click at [386, 45] on span "Resolución del caso" at bounding box center [369, 44] width 38 height 6
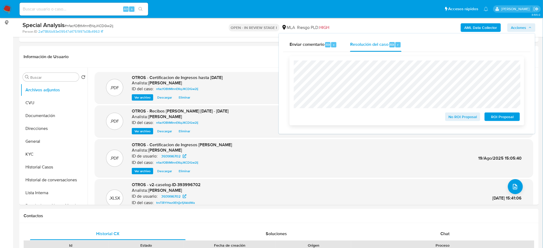
click at [453, 118] on span "No ROI Proposal" at bounding box center [463, 116] width 28 height 7
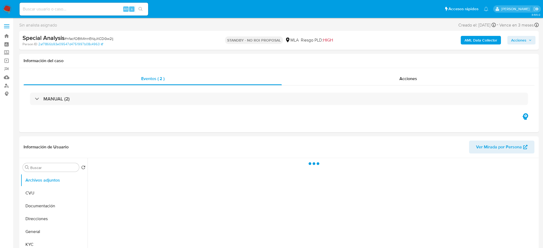
select select "10"
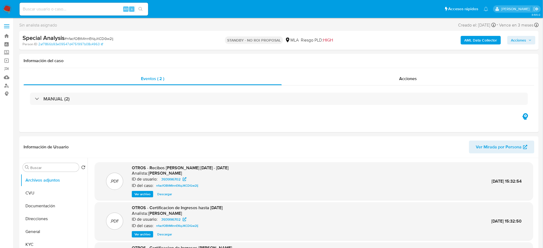
click at [86, 7] on input at bounding box center [84, 9] width 129 height 7
paste input "OSZoTHJBZBj35V0BHI7ufpiR"
type input "OSZoTHJBZBj35V0BHI7ufpiR"
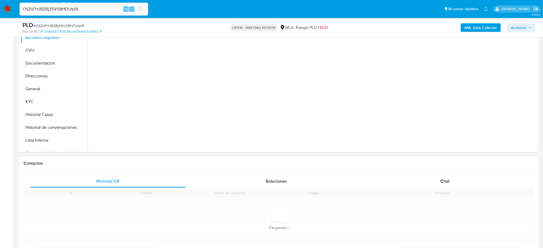
scroll to position [250, 0]
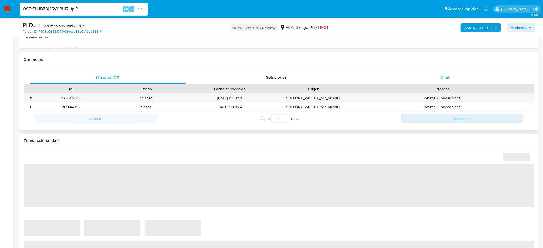
click at [445, 94] on div "Retiros - Transaccional" at bounding box center [442, 98] width 183 height 9
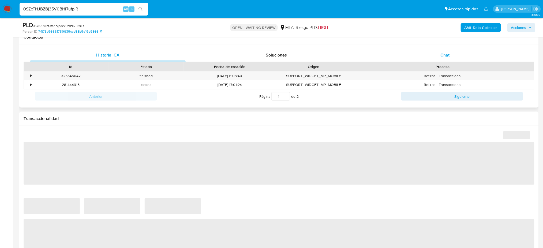
select select "10"
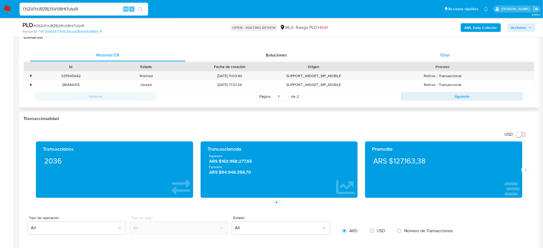
click at [438, 57] on div "Chat" at bounding box center [445, 55] width 156 height 13
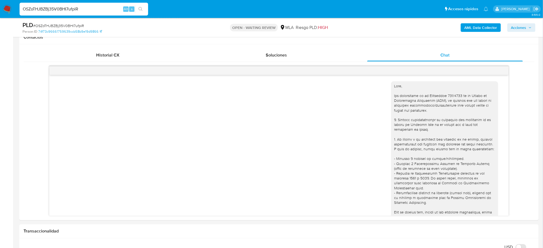
scroll to position [424, 0]
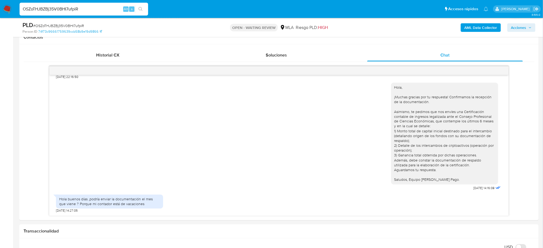
drag, startPoint x: 94, startPoint y: 7, endPoint x: 0, endPoint y: 14, distance: 94.5
click at [0, 14] on nav "Pausado Ver notificaciones OSZoTHJBZBj35V0BHI7ufpiR Alt s Accesos rápidos Presi…" at bounding box center [271, 9] width 543 height 18
paste input "EHz7mhTeimbbuGbGtdhfHDKh"
type input "EHz7mhTeimbbuGbGtdhfHDKh"
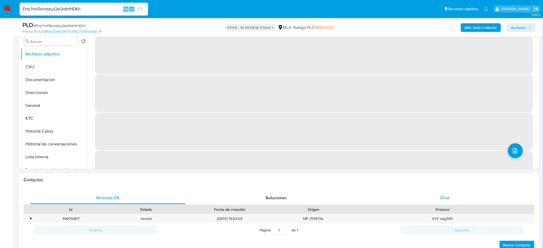
click at [453, 197] on div "Chat" at bounding box center [445, 197] width 156 height 13
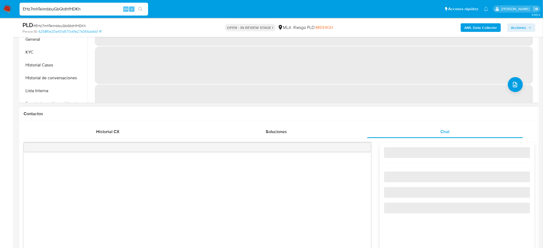
select select "10"
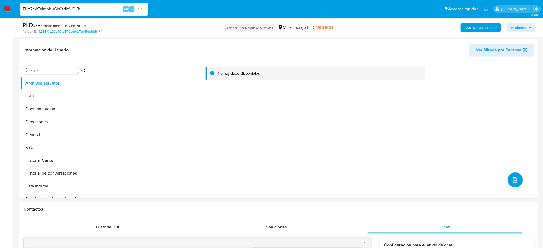
scroll to position [71, 0]
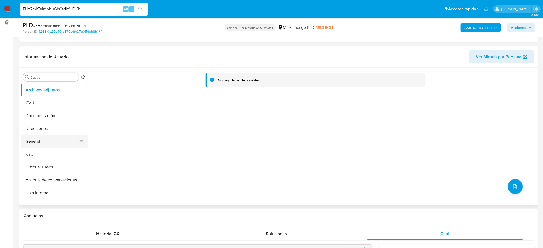
click at [37, 145] on button "General" at bounding box center [52, 141] width 63 height 13
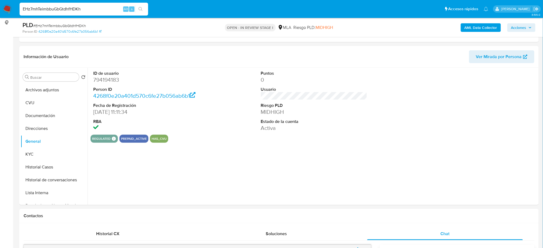
click at [98, 78] on dd "794194183" at bounding box center [146, 79] width 106 height 7
copy dd "794194183"
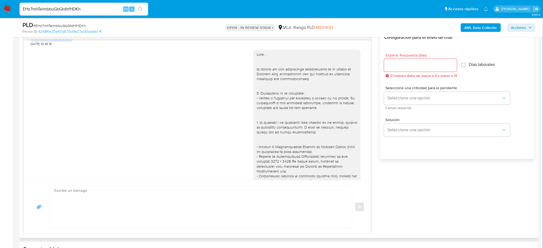
scroll to position [522, 0]
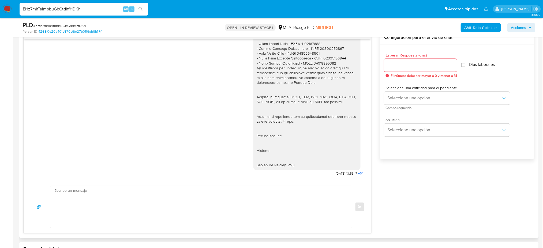
click at [82, 192] on textarea at bounding box center [199, 207] width 291 height 42
paste textarea "Hola, Esperamos que te encuentres muy bien. Te consultamos si tuviste oportunid…"
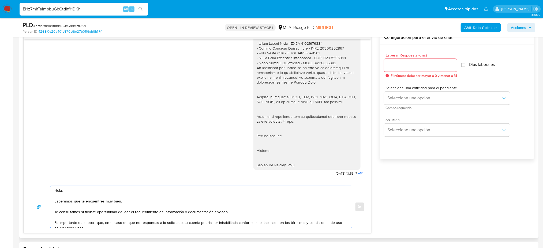
scroll to position [24, 0]
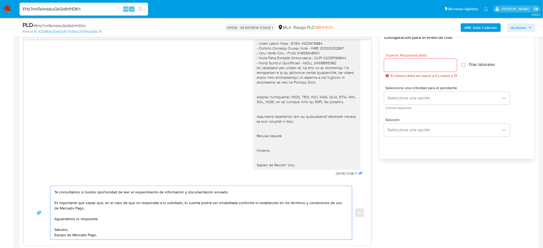
type textarea "Hola, Esperamos que te encuentres muy bien. Te consultamos si tuviste oportunid…"
click at [391, 63] on input "Esperar Respuesta (días)" at bounding box center [420, 65] width 73 height 7
type input "2"
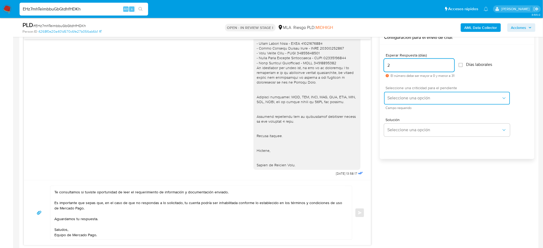
click at [391, 99] on span "Seleccione una opción" at bounding box center [444, 98] width 114 height 5
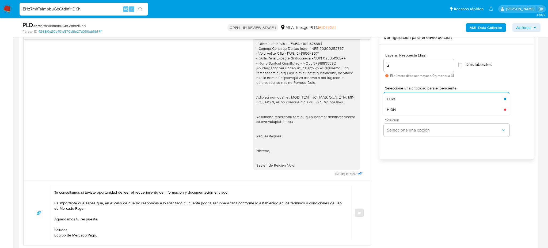
drag, startPoint x: 391, startPoint y: 107, endPoint x: 390, endPoint y: 120, distance: 12.9
click at [391, 107] on span "HIGH" at bounding box center [391, 109] width 9 height 5
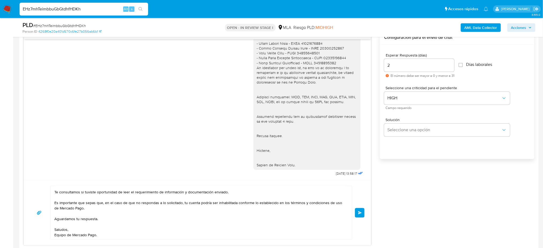
click at [362, 212] on button "Enviar" at bounding box center [360, 213] width 10 height 10
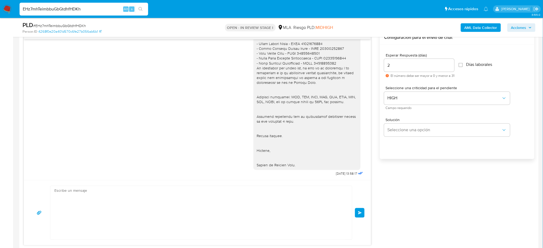
scroll to position [616, 0]
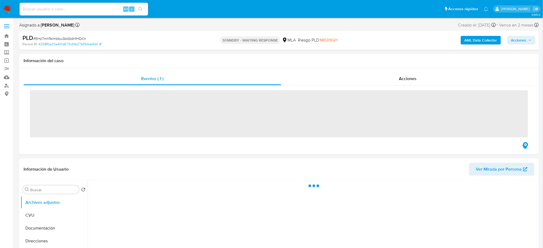
click at [67, 11] on input at bounding box center [84, 9] width 129 height 7
paste input "3R2jUiPqRgAMUurxetP40g76"
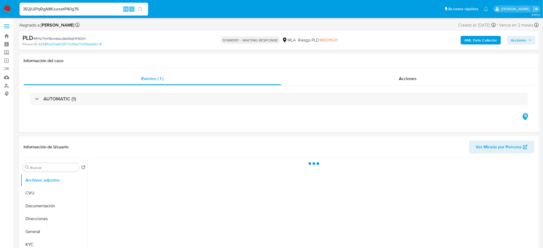
type input "3R2jUiPqRgAMUurxetP40g76"
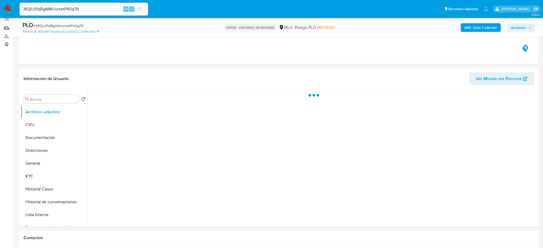
scroll to position [143, 0]
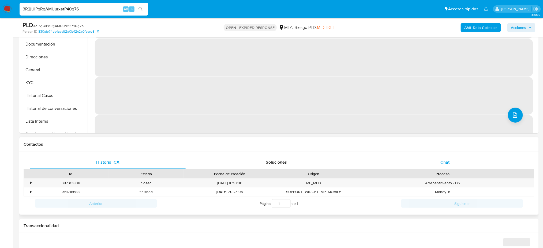
click at [457, 160] on div "Chat" at bounding box center [445, 162] width 156 height 13
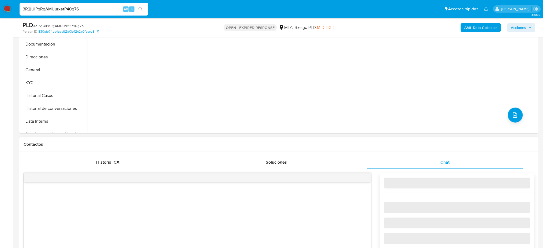
select select "10"
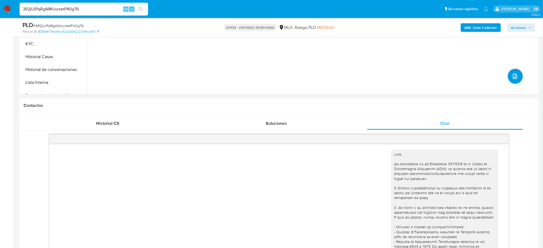
scroll to position [107, 0]
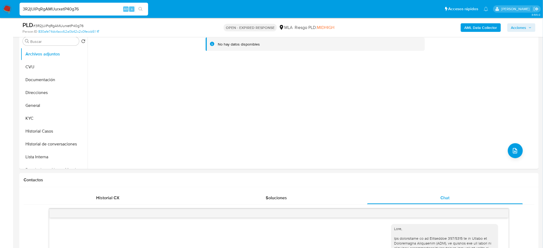
drag, startPoint x: 54, startPoint y: 104, endPoint x: 0, endPoint y: 106, distance: 54.1
click at [54, 104] on button "General" at bounding box center [54, 105] width 67 height 13
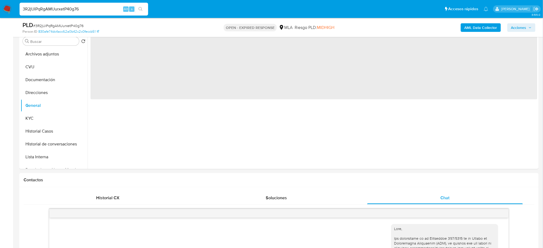
scroll to position [71, 0]
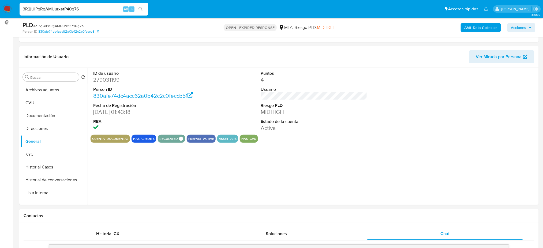
click at [98, 79] on dd "279031199" at bounding box center [146, 79] width 106 height 7
copy dd "279031199"
drag, startPoint x: 81, startPoint y: 8, endPoint x: 0, endPoint y: 19, distance: 81.6
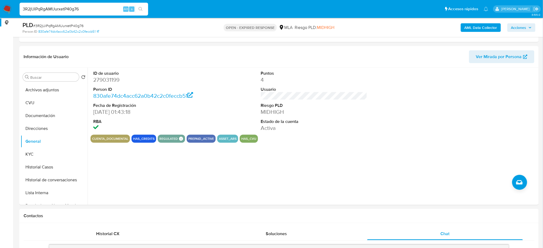
paste input "8UtCXOENLAlRjy3DjC34dOke"
type input "8UtCXOENLAlRjy3DjC34dOke"
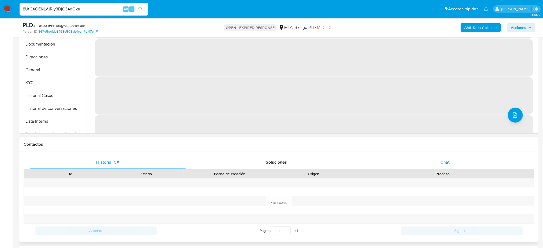
click at [456, 162] on div "Chat" at bounding box center [445, 162] width 156 height 13
select select "10"
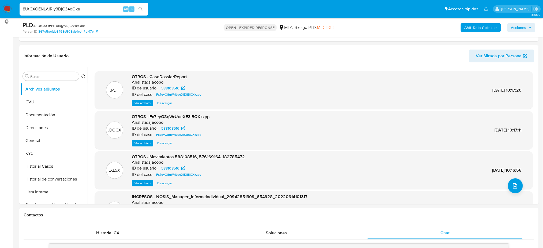
scroll to position [71, 0]
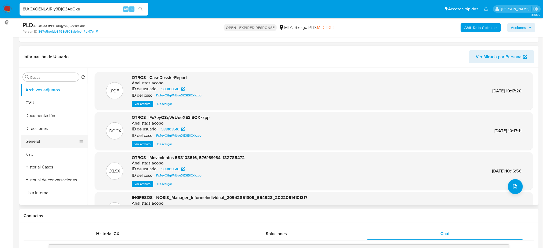
click at [56, 139] on button "General" at bounding box center [52, 141] width 63 height 13
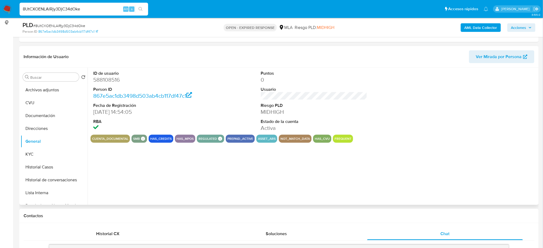
drag, startPoint x: 119, startPoint y: 73, endPoint x: 109, endPoint y: 79, distance: 11.9
click at [109, 79] on dd "588108516" at bounding box center [146, 79] width 106 height 7
copy dd "588108516"
click at [50, 119] on button "Documentación" at bounding box center [52, 115] width 63 height 13
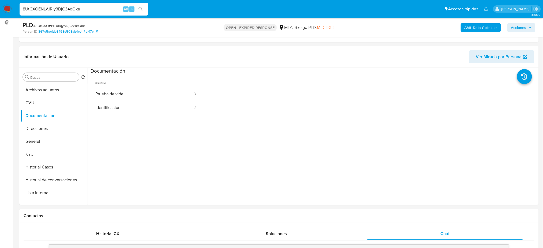
drag, startPoint x: 93, startPoint y: 7, endPoint x: 0, endPoint y: 16, distance: 93.9
click at [0, 16] on nav "Pausado Ver notificaciones 8UtCXOENLAlRjy3DjC34dOke Alt s Accesos rápidos Presi…" at bounding box center [271, 9] width 543 height 18
paste input "G3G5iQG5yza90btPdIHvpFfy"
type input "G3G5iQG5yza90btPdIHvpFfy"
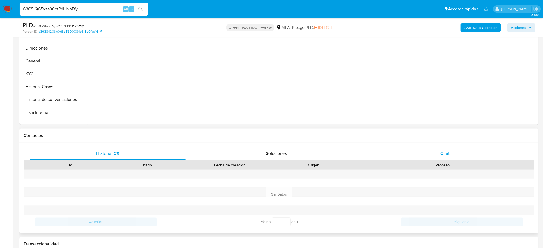
scroll to position [157, 0]
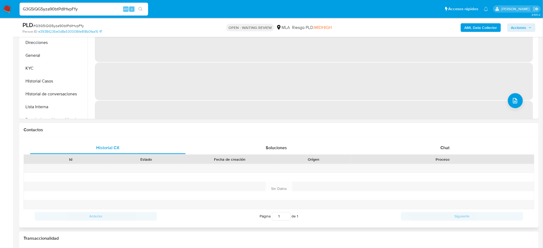
click at [442, 139] on div "Historial CX Soluciones Chat Id Estado Fecha de creación Origen Proceso Anterio…" at bounding box center [278, 182] width 519 height 90
select select "10"
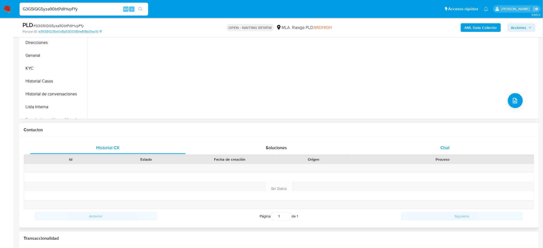
click at [445, 142] on div "Chat" at bounding box center [445, 147] width 156 height 13
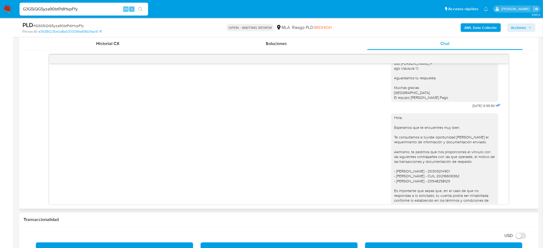
scroll to position [429, 0]
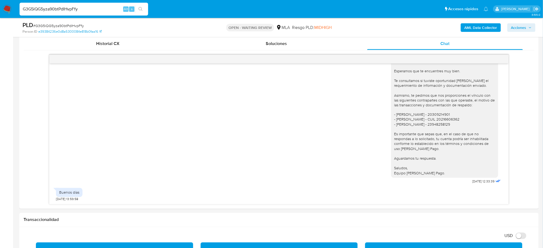
click at [69, 25] on span "# G3G5iQG5yza90btPdIHvpFfy" at bounding box center [58, 25] width 51 height 5
copy span "G3G5iQG5yza90btPdIHvpFfy"
click at [5, 10] on img at bounding box center [7, 9] width 9 height 9
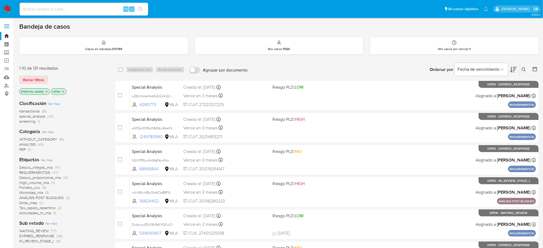
click at [526, 67] on button at bounding box center [524, 69] width 9 height 6
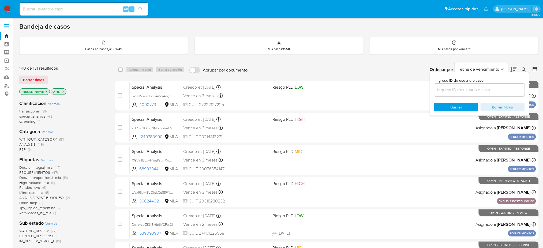
click at [476, 91] on input at bounding box center [479, 89] width 90 height 7
type input "G3G5iQG5yza90btPdIHvpFfy"
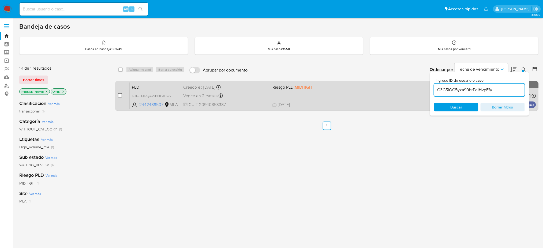
click at [120, 96] on input "checkbox" at bounding box center [120, 95] width 4 height 4
checkbox input "true"
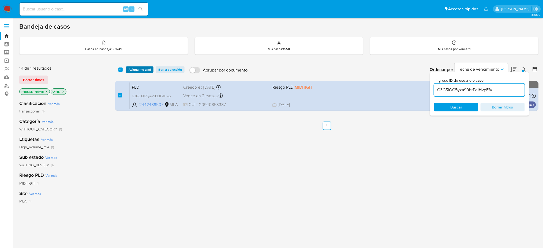
click at [137, 71] on span "Asignarme a mí" at bounding box center [140, 69] width 22 height 5
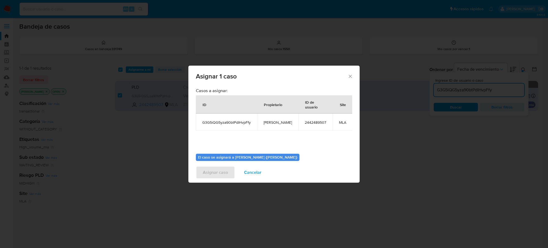
click at [265, 122] on span "[PERSON_NAME]" at bounding box center [278, 122] width 28 height 5
copy span "[PERSON_NAME]"
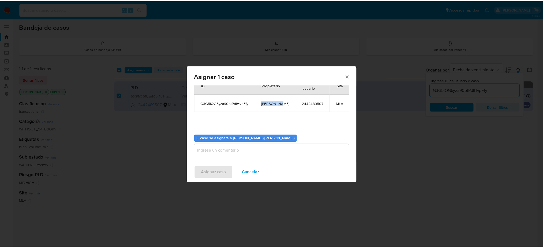
scroll to position [27, 0]
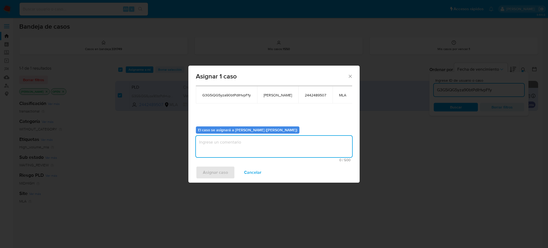
click at [219, 145] on textarea "assign-modal" at bounding box center [274, 146] width 156 height 21
paste textarea "[PERSON_NAME]"
type textarea "[PERSON_NAME]"
click at [211, 171] on span "Asignar caso" at bounding box center [215, 173] width 25 height 12
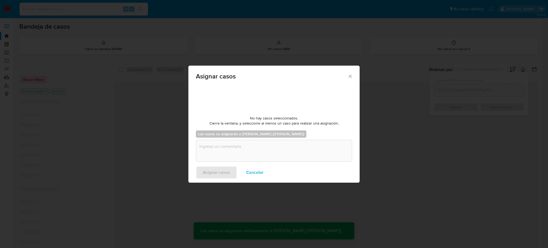
checkbox input "false"
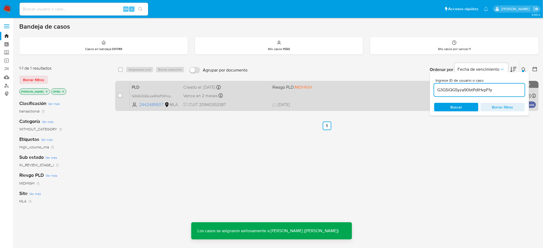
click at [155, 84] on span "PLD" at bounding box center [155, 86] width 47 height 7
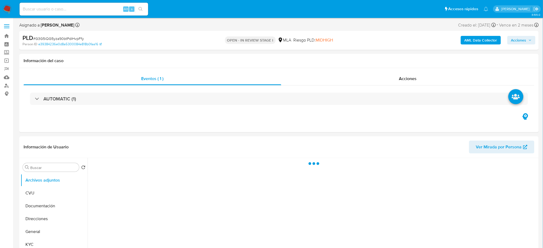
select select "10"
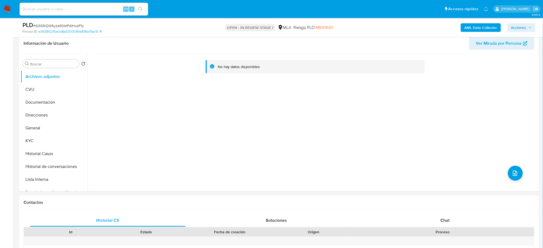
scroll to position [250, 0]
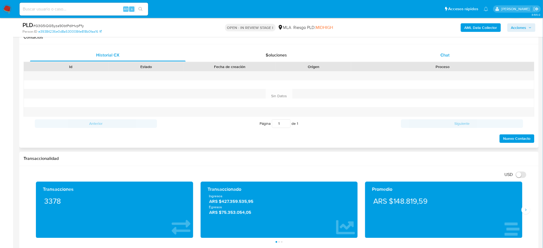
click at [438, 59] on div "Chat" at bounding box center [445, 55] width 156 height 13
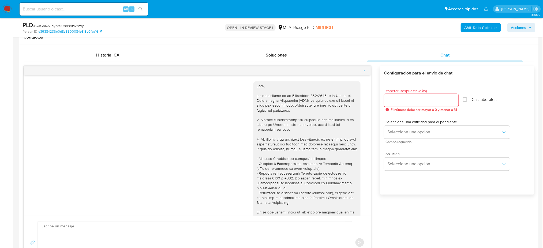
scroll to position [429, 0]
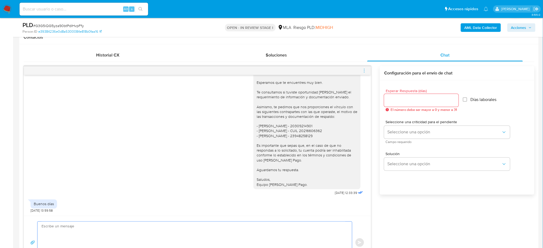
click at [86, 229] on textarea at bounding box center [193, 243] width 304 height 42
paste textarea "Hola, Esperamos que te encuentres muy bien. Te consultamos si tuviste oportunid…"
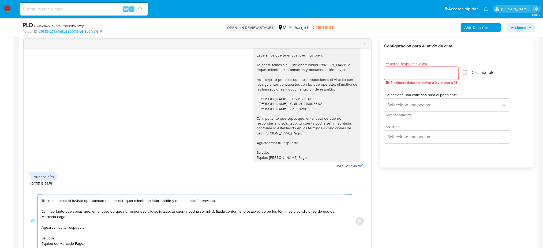
type textarea "Hola, Esperamos que te encuentres muy bien. Te consultamos si tuviste oportunid…"
click at [397, 73] on input "Esperar Respuesta (días)" at bounding box center [421, 73] width 74 height 7
type input "2"
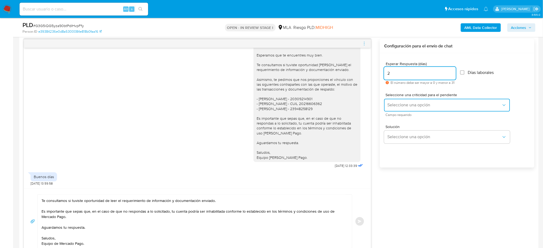
click at [393, 103] on span "Seleccione una opción" at bounding box center [444, 105] width 114 height 5
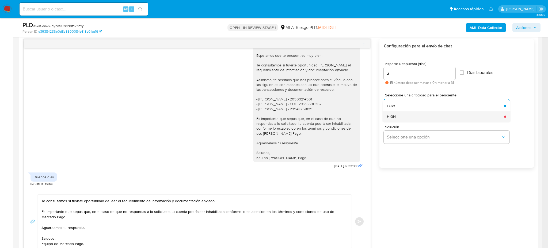
click at [396, 119] on div "HIGH" at bounding box center [444, 116] width 114 height 11
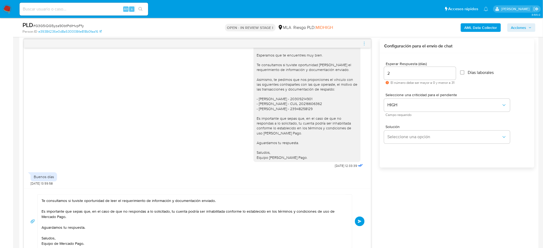
click at [362, 222] on button "Enviar" at bounding box center [360, 222] width 10 height 10
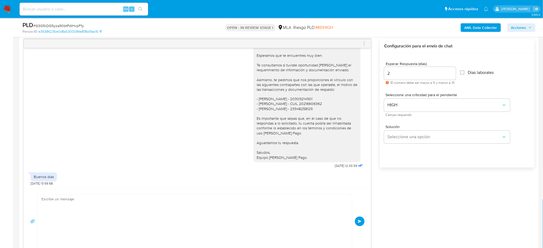
scroll to position [528, 0]
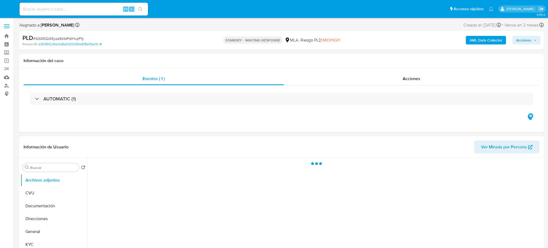
select select "10"
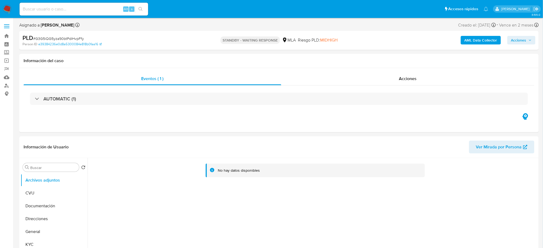
click at [67, 11] on input at bounding box center [84, 9] width 129 height 7
paste input "9Xs4daNIy0CAWNlhyEYJL2CU"
type input "9Xs4daNIy0CAWNlhyEYJL2CU"
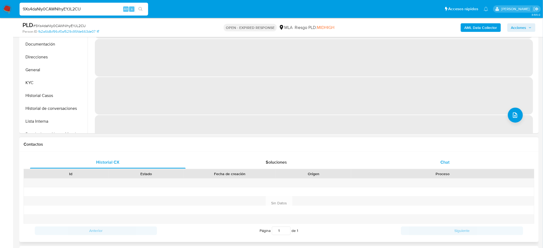
click at [442, 158] on div "Chat" at bounding box center [445, 162] width 156 height 13
select select "10"
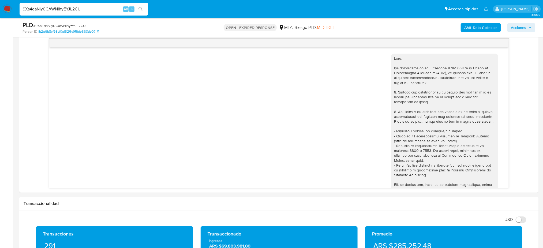
scroll to position [107, 0]
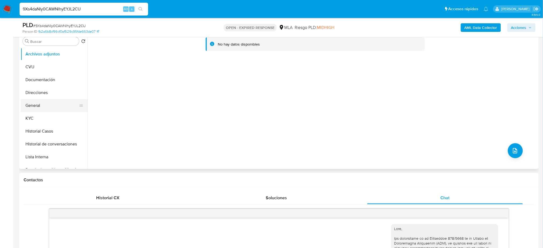
click at [57, 107] on button "General" at bounding box center [52, 105] width 63 height 13
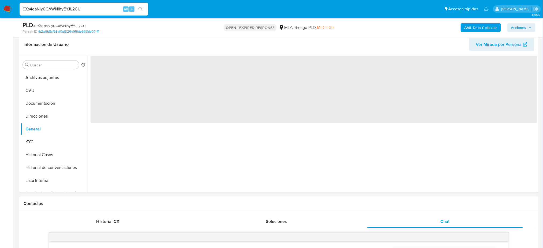
scroll to position [71, 0]
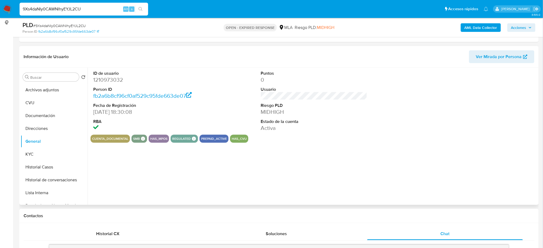
click at [105, 78] on dd "1210973032" at bounding box center [146, 79] width 106 height 7
copy dd "1210973032"
drag, startPoint x: 98, startPoint y: 13, endPoint x: 6, endPoint y: 15, distance: 91.8
click at [6, 15] on nav "Pausado Ver notificaciones 9Xs4daNIy0CAWNlhyEYJL2CU Alt s Accesos rápidos Presi…" at bounding box center [271, 9] width 543 height 18
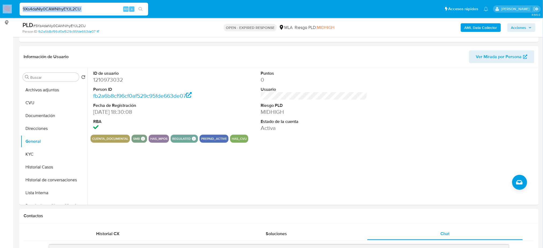
click at [93, 10] on input "9Xs4daNIy0CAWNlhyEYJL2CU" at bounding box center [84, 9] width 129 height 7
drag, startPoint x: 91, startPoint y: 9, endPoint x: 0, endPoint y: 10, distance: 90.8
click at [0, 10] on nav "Pausado Ver notificaciones 9Xs4daNIy0CAWNlhyEYJL2CU Alt s Accesos rápidos Presi…" at bounding box center [271, 9] width 543 height 18
paste input "z7LWa5eVPdnSxXvd53gd6xyD"
type input "z7LWa5eVPdnSxXvd53gd6xyD"
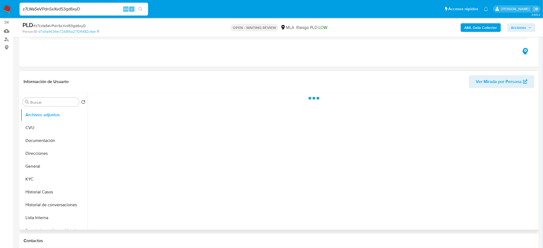
scroll to position [107, 0]
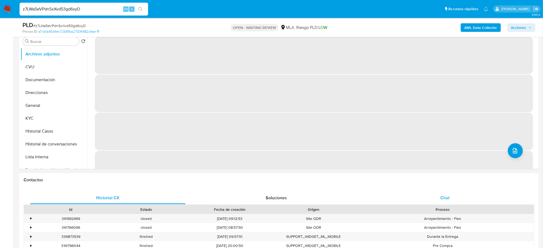
click at [469, 203] on div "Chat" at bounding box center [445, 197] width 156 height 13
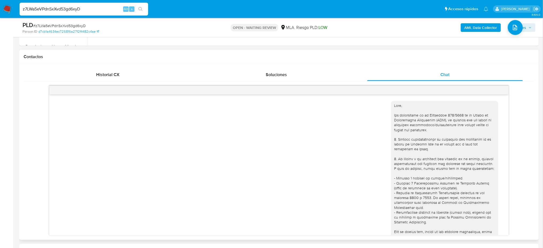
scroll to position [728, 0]
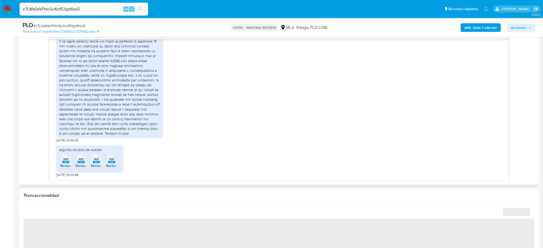
select select "10"
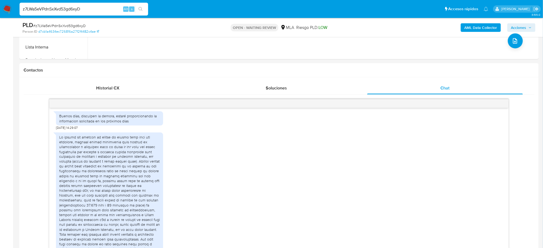
scroll to position [36, 0]
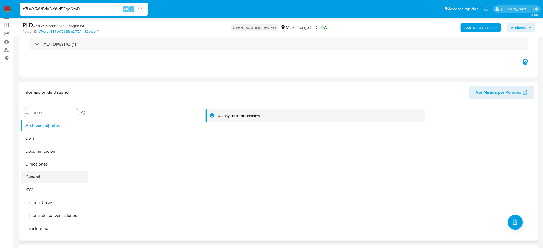
click at [42, 178] on button "General" at bounding box center [52, 177] width 63 height 13
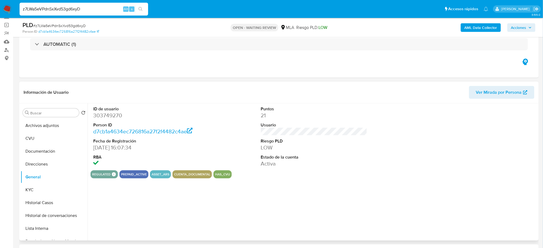
click at [105, 114] on dd "303749270" at bounding box center [146, 115] width 106 height 7
copy dd "303749270"
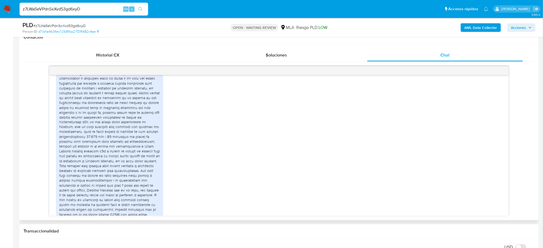
scroll to position [621, 0]
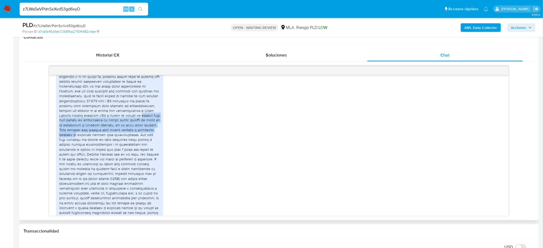
drag, startPoint x: 81, startPoint y: 141, endPoint x: 136, endPoint y: 154, distance: 56.3
click at [136, 154] on div at bounding box center [109, 142] width 101 height 224
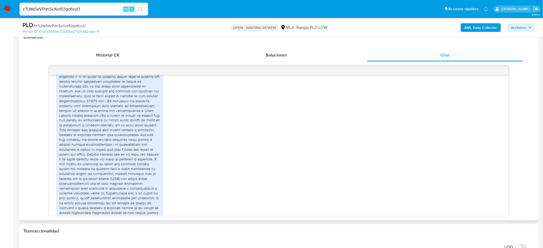
click at [135, 175] on div at bounding box center [109, 142] width 101 height 224
click at [134, 165] on div at bounding box center [109, 142] width 101 height 224
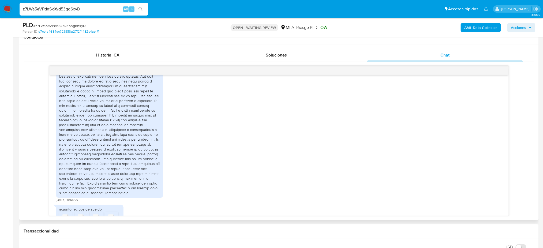
scroll to position [693, 0]
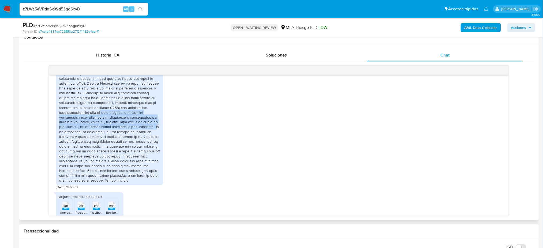
drag, startPoint x: 61, startPoint y: 139, endPoint x: 126, endPoint y: 151, distance: 66.0
click at [126, 151] on div at bounding box center [109, 71] width 101 height 224
click at [133, 156] on div at bounding box center [109, 71] width 101 height 224
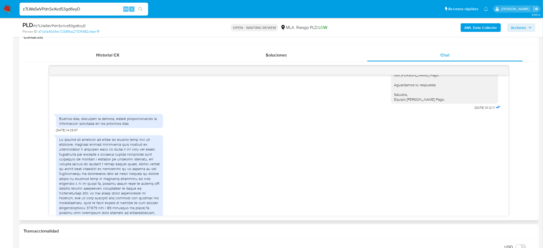
scroll to position [586, 0]
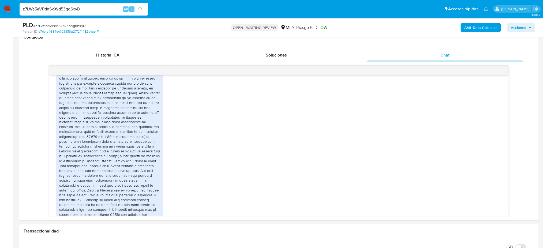
click at [60, 25] on span "# z7LWa5eVPdnSxXvd53gd6xyD" at bounding box center [59, 25] width 52 height 5
copy span "z7LWa5eVPdnSxXvd53gd6xyD"
drag, startPoint x: 5, startPoint y: 6, endPoint x: 10, endPoint y: 1, distance: 6.6
click at [5, 6] on img at bounding box center [7, 9] width 9 height 9
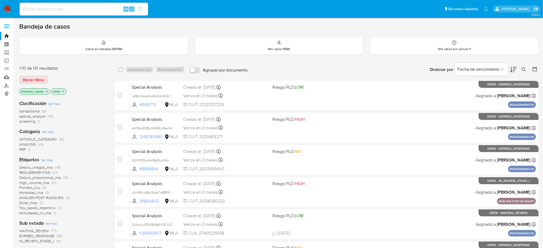
click at [66, 2] on div "Alt s" at bounding box center [84, 9] width 129 height 15
click at [69, 11] on input at bounding box center [84, 9] width 129 height 7
paste input "z7LWa5eVPdnSxXvd53gd6xyD"
type input "z7LWa5eVPdnSxXvd53gd6xyD"
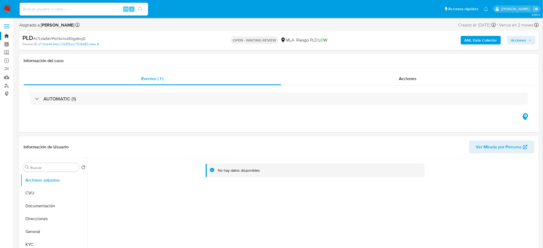
select select "10"
click at [70, 39] on span "# z7LWa5eVPdnSxXvd53gd6xyD" at bounding box center [59, 38] width 52 height 5
copy span "z7LWa5eVPdnSxXvd53gd6xyD"
click at [6, 10] on img at bounding box center [7, 9] width 9 height 9
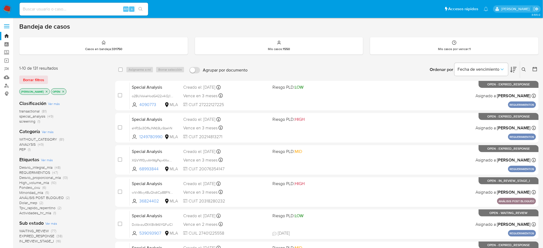
click at [523, 69] on icon at bounding box center [524, 69] width 4 height 4
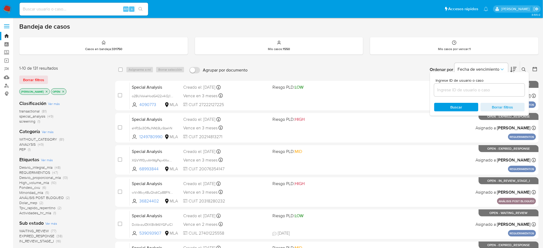
click at [481, 89] on input at bounding box center [479, 89] width 90 height 7
type input "z7LWa5eVPdnSxXvd53gd6xyD"
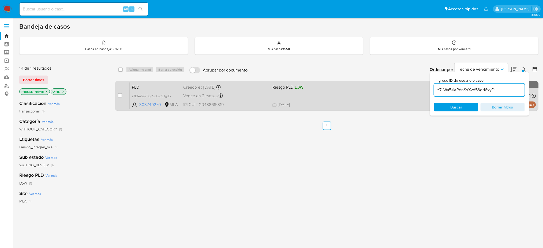
click at [119, 95] on input "checkbox" at bounding box center [120, 95] width 4 height 4
checkbox input "true"
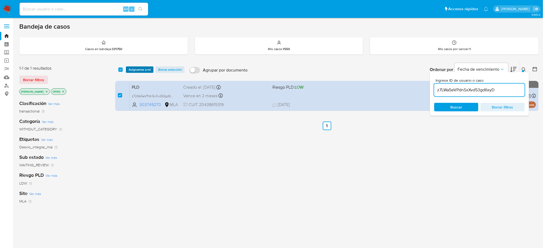
click at [130, 71] on span "Asignarme a mí" at bounding box center [140, 69] width 22 height 5
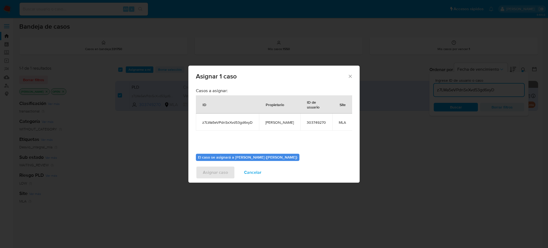
click at [277, 126] on td "[PERSON_NAME]" at bounding box center [279, 122] width 41 height 17
click at [277, 123] on span "[PERSON_NAME]" at bounding box center [280, 122] width 28 height 5
copy span "[PERSON_NAME]"
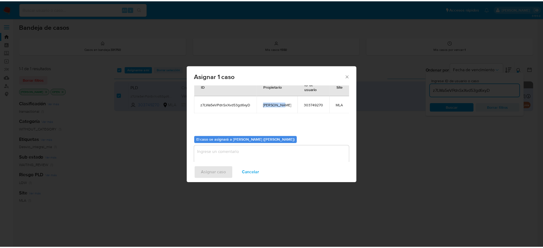
scroll to position [27, 0]
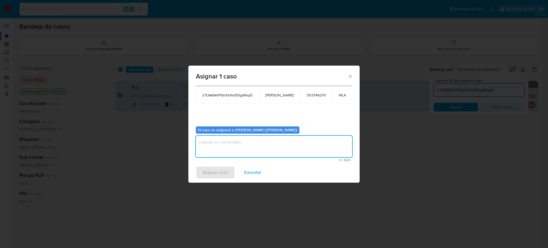
click at [234, 148] on textarea "assign-modal" at bounding box center [274, 146] width 156 height 21
paste textarea "[PERSON_NAME]"
type textarea "[PERSON_NAME]"
click at [221, 171] on span "Asignar caso" at bounding box center [215, 173] width 25 height 12
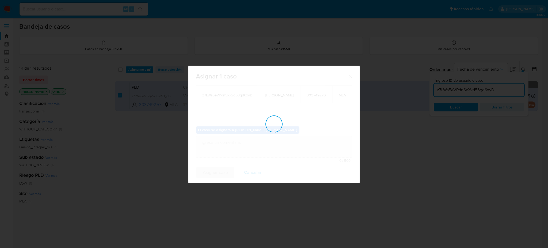
checkbox input "false"
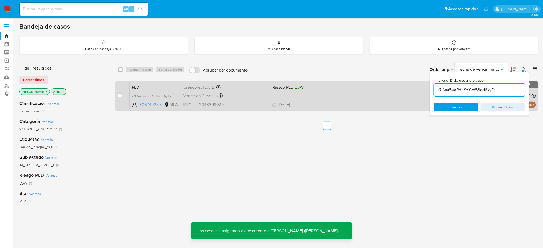
click at [173, 81] on div "case-item-checkbox No es posible asignar el caso PLD z7LWa5eVPdnSxXvd53gd6xyD 3…" at bounding box center [326, 96] width 423 height 30
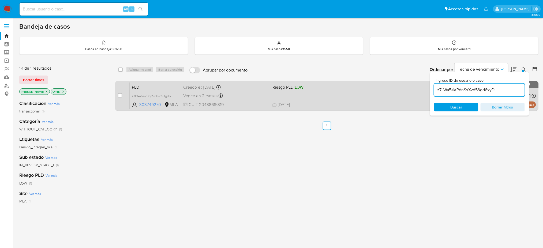
click at [161, 86] on span "PLD" at bounding box center [155, 86] width 47 height 7
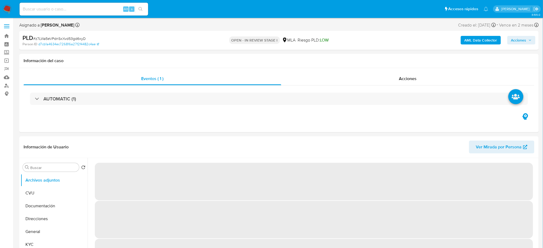
select select "10"
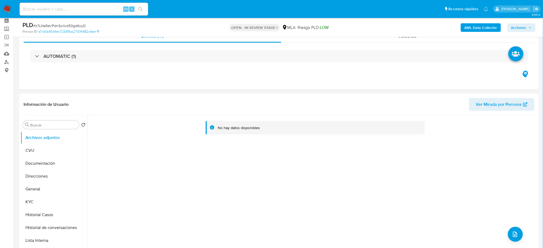
scroll to position [250, 0]
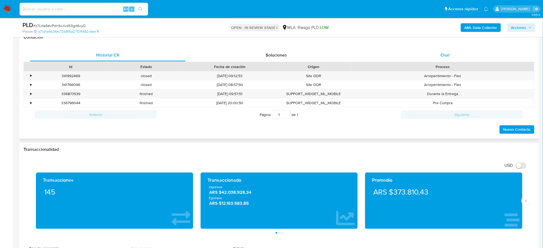
click at [457, 52] on div "Chat" at bounding box center [445, 55] width 156 height 13
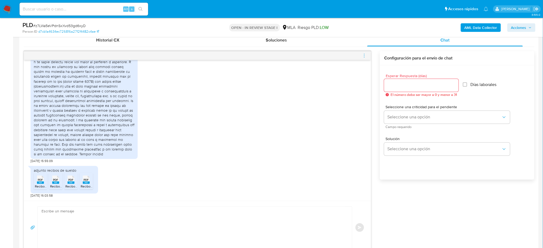
scroll to position [321, 0]
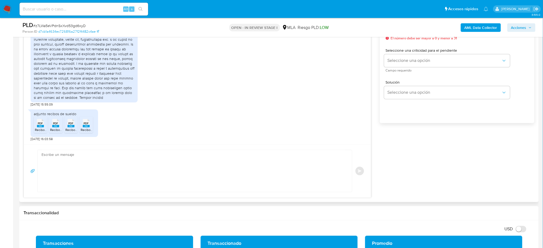
click at [54, 151] on textarea at bounding box center [193, 171] width 304 height 42
paste textarea "Hola, Esperamos que te encuentres muy bien. Te pedimos que nos envíes el Resume…"
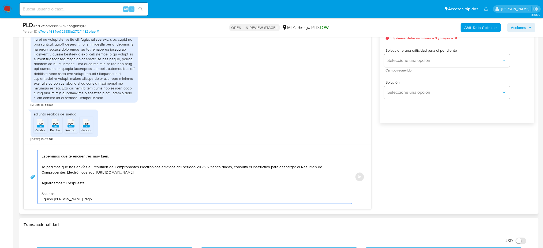
scroll to position [285, 0]
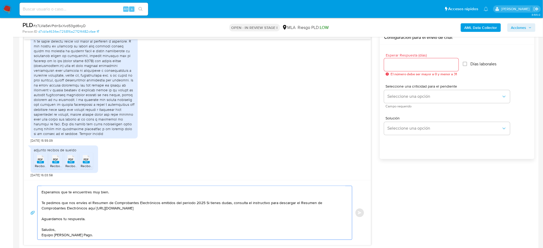
type textarea "Hola, Esperamos que te encuentres muy bien. Te pedimos que nos envíes el Resume…"
click at [392, 66] on input "Esperar Respuesta (días)" at bounding box center [421, 64] width 74 height 7
type input "2"
click at [382, 100] on div "Esperar Respuesta (días) 2 El número debe ser mayor a 0 y menor a 31 Días labor…" at bounding box center [457, 109] width 154 height 129
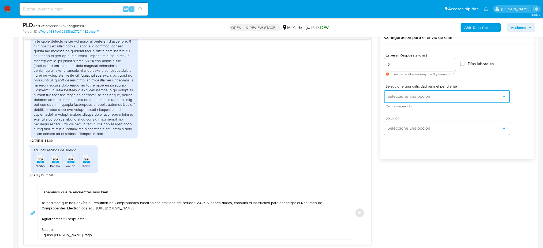
click at [385, 101] on button "Seleccione una opción" at bounding box center [447, 96] width 126 height 13
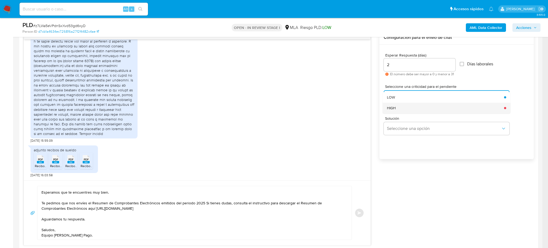
click at [387, 106] on span "HIGH" at bounding box center [391, 107] width 9 height 5
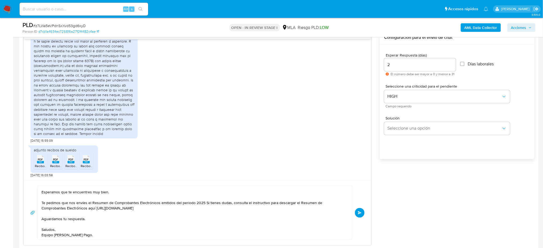
click at [358, 216] on button "Enviar" at bounding box center [360, 213] width 10 height 10
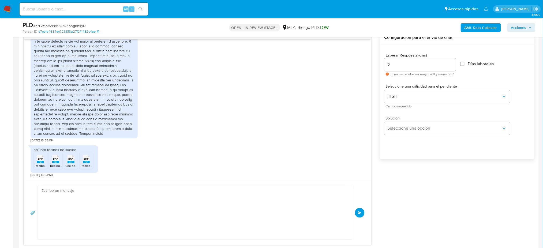
scroll to position [817, 0]
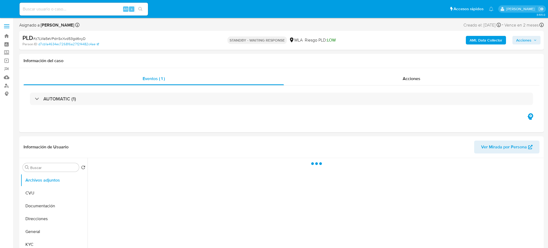
select select "10"
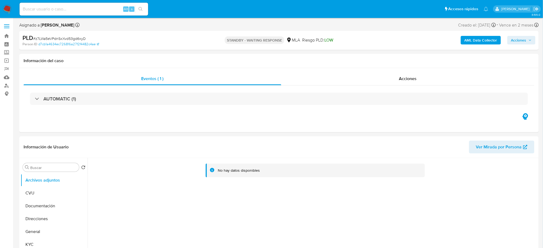
click at [84, 10] on input at bounding box center [84, 9] width 129 height 7
paste input "aMUU68IPea7Oe8subOndBQ7R"
type input "aMUU68IPea7Oe8subOndBQ7R"
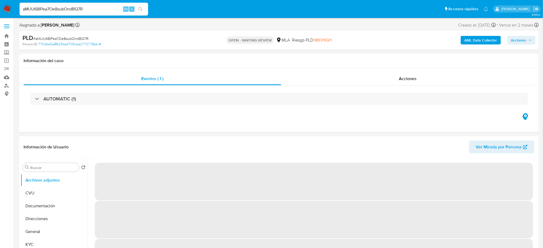
select select "10"
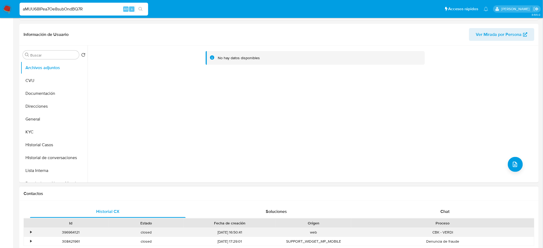
scroll to position [178, 0]
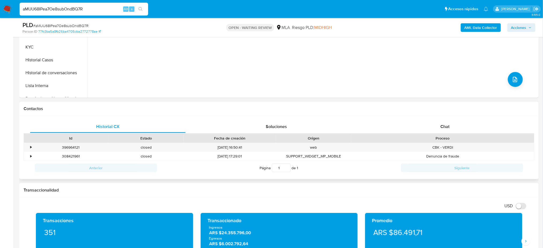
click at [435, 135] on div "Proceso" at bounding box center [442, 138] width 183 height 9
click at [436, 126] on div "Chat" at bounding box center [445, 126] width 156 height 13
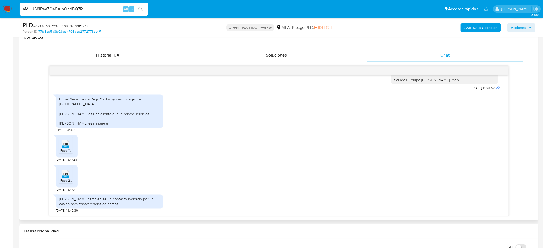
scroll to position [553, 0]
drag, startPoint x: 102, startPoint y: 10, endPoint x: 0, endPoint y: 25, distance: 103.2
click at [0, 25] on div "Pausado Ver notificaciones aMUU68IPea7Oe8subOndBQ7R Alt s Accesos rápidos Presi…" at bounding box center [271, 250] width 543 height 1000
paste input "nBpTOEtQs0Zcf5lADm57j5qy"
type input "nBpTOEtQs0Zcf5lADm57j5qy"
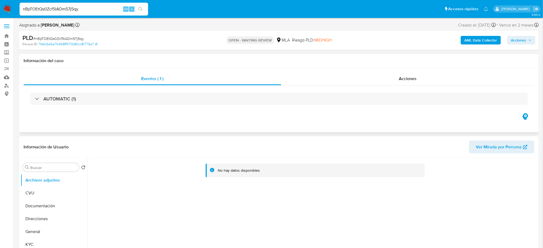
select select "10"
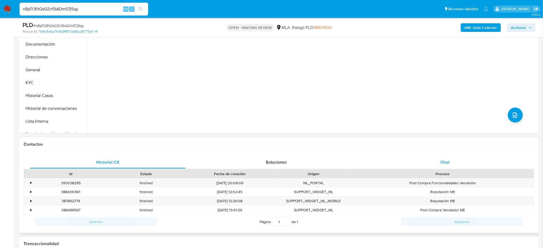
click at [440, 161] on span "Chat" at bounding box center [444, 162] width 9 height 6
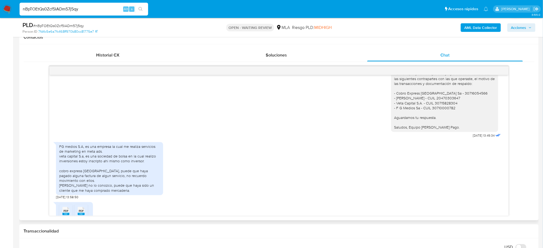
scroll to position [456, 0]
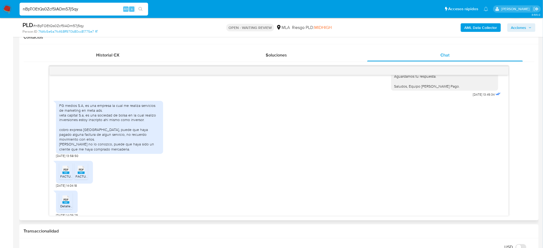
click at [63, 172] on span "PDF" at bounding box center [65, 169] width 5 height 3
click at [80, 179] on span "FACTURA - A0700008504.pdf" at bounding box center [96, 176] width 43 height 5
click at [62, 204] on rect at bounding box center [65, 202] width 7 height 2
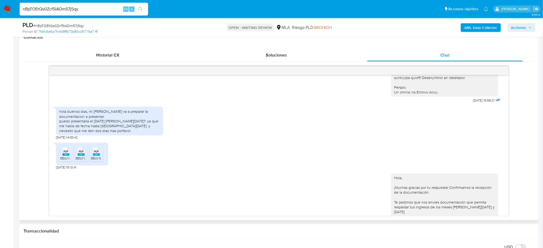
scroll to position [277, 0]
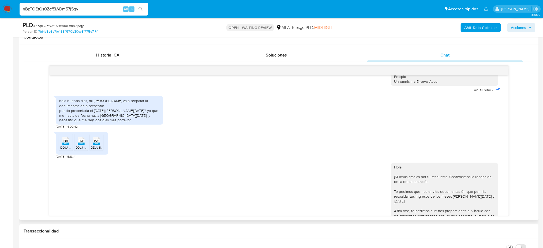
click at [66, 145] on rect at bounding box center [65, 144] width 7 height 2
click at [69, 145] on icon at bounding box center [65, 141] width 7 height 8
click at [99, 145] on rect at bounding box center [96, 144] width 7 height 2
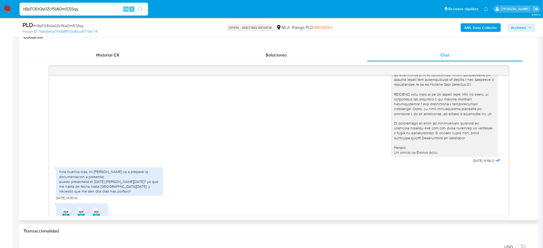
scroll to position [349, 0]
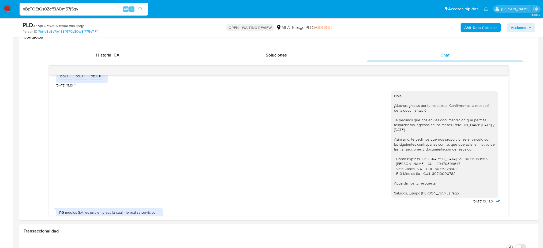
click at [72, 27] on span "# nBpTOEtQs0Zcf5lADm57j5qy" at bounding box center [58, 25] width 51 height 5
copy span "nBpTOEtQs0Zcf5lADm57j5qy"
click at [3, 8] on img at bounding box center [7, 9] width 9 height 9
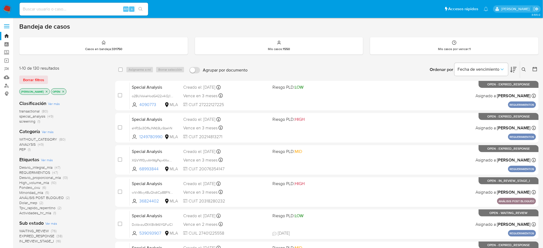
click at [523, 71] on button at bounding box center [524, 69] width 9 height 6
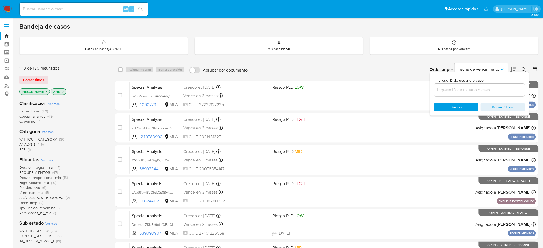
click at [490, 94] on div at bounding box center [479, 90] width 90 height 13
click at [489, 91] on input at bounding box center [479, 89] width 90 height 7
paste input "nBpTOEtQs0Zcf5lADm57j5qy"
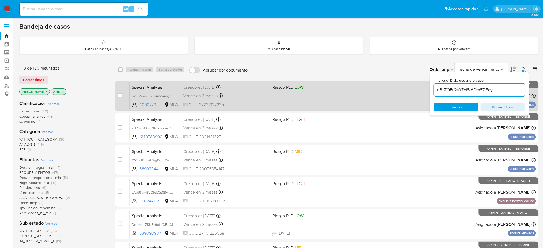
type input "nBpTOEtQs0Zcf5lADm57j5qy"
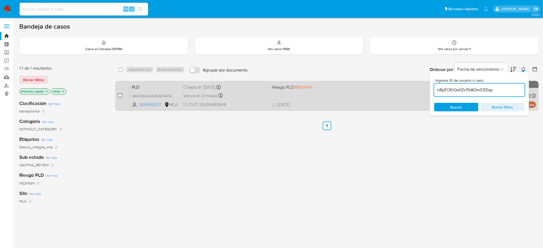
click at [120, 96] on input "checkbox" at bounding box center [120, 95] width 4 height 4
checkbox input "true"
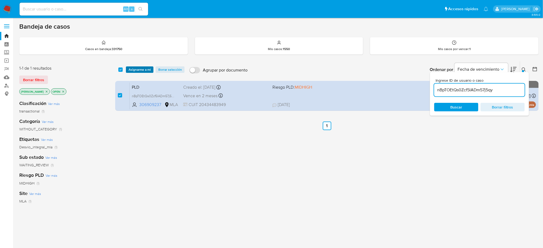
click at [137, 71] on span "Asignarme a mí" at bounding box center [140, 69] width 22 height 5
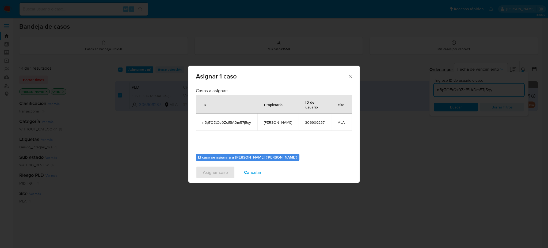
click at [273, 122] on span "[PERSON_NAME]" at bounding box center [278, 122] width 28 height 5
copy span "[PERSON_NAME]"
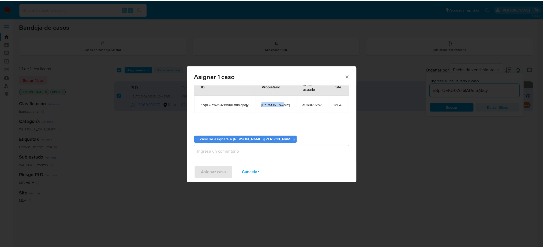
scroll to position [27, 0]
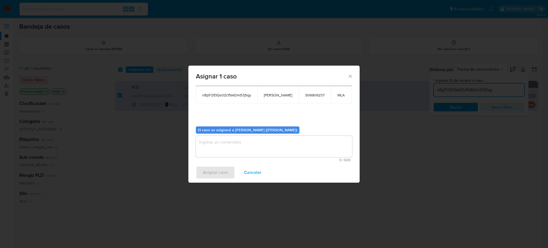
click at [211, 151] on textarea "assign-modal" at bounding box center [274, 146] width 156 height 21
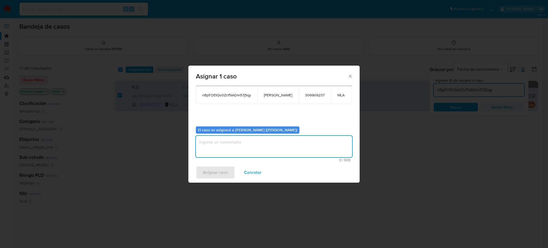
paste textarea "[PERSON_NAME]"
type textarea "[PERSON_NAME]"
click at [209, 175] on span "Asignar caso" at bounding box center [215, 173] width 25 height 12
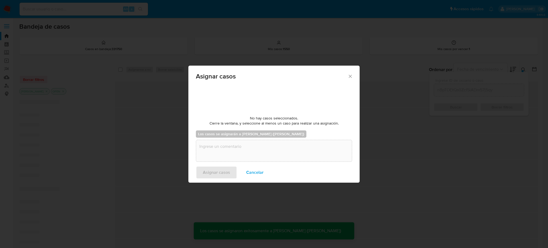
checkbox input "false"
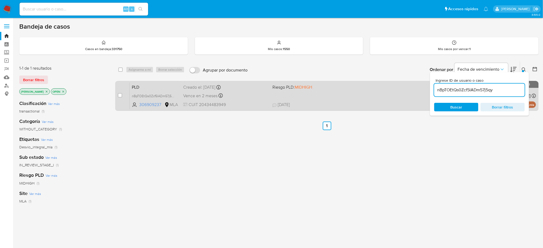
click at [163, 82] on div "PLD nBpTOEtQs0Zcf5lADm57j5qy 306909237 MLA Riesgo PLD: MIDHIGH Creado el: [DATE…" at bounding box center [333, 95] width 406 height 27
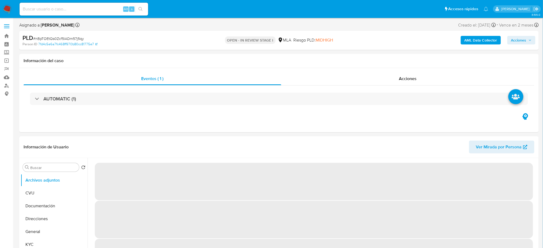
select select "10"
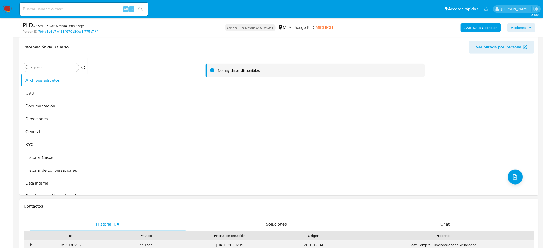
scroll to position [214, 0]
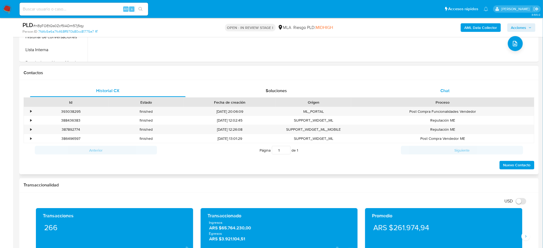
click at [480, 88] on div "Chat" at bounding box center [445, 90] width 156 height 13
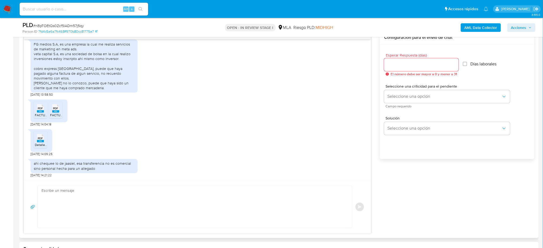
scroll to position [349, 0]
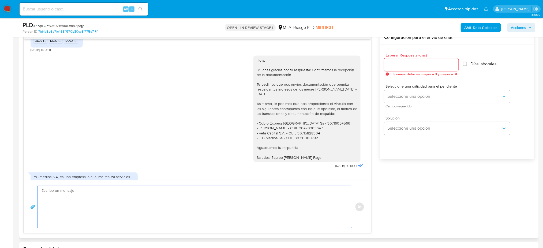
click at [81, 197] on textarea at bounding box center [193, 207] width 304 height 42
paste textarea "Hola, Esperamos que te encuentres muy bien. Te pedimos que nos envíes las DDJJ …"
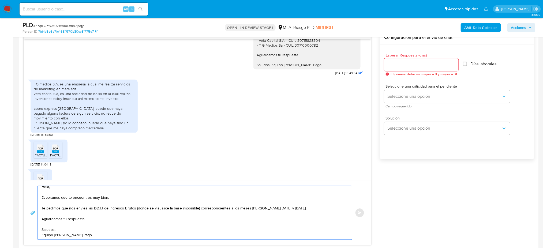
scroll to position [491, 0]
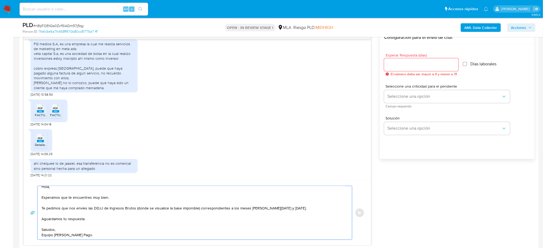
type textarea "Hola, Esperamos que te encuentres muy bien. Te pedimos que nos envíes las DDJJ …"
click at [401, 64] on input "Esperar Respuesta (días)" at bounding box center [421, 64] width 74 height 7
type input "2"
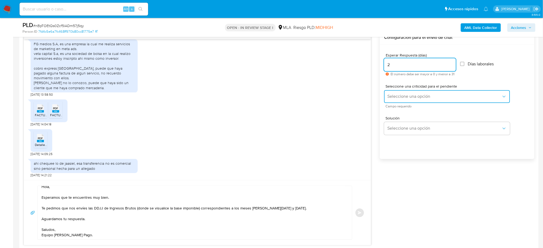
click at [394, 96] on span "Seleccione una opción" at bounding box center [444, 96] width 114 height 5
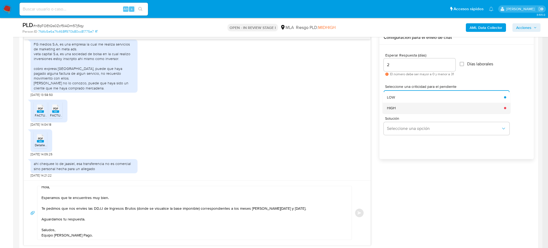
click at [396, 107] on span "HIGH" at bounding box center [391, 107] width 9 height 5
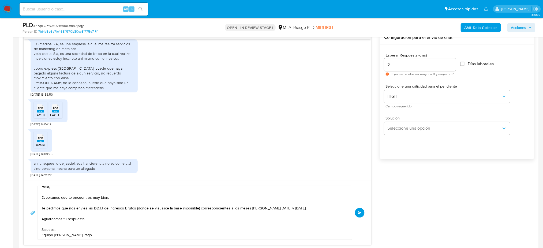
click at [363, 209] on div "Hola, Esperamos que te encuentres muy bien. Te pedimos que nos envíes las DDJJ …" at bounding box center [197, 213] width 334 height 54
click at [361, 210] on button "Enviar" at bounding box center [360, 213] width 10 height 10
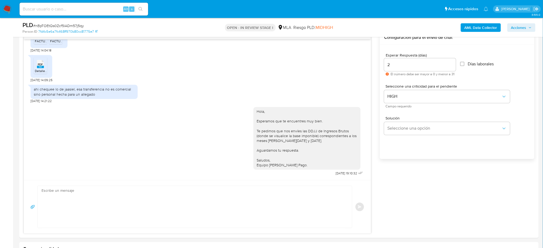
scroll to position [0, 0]
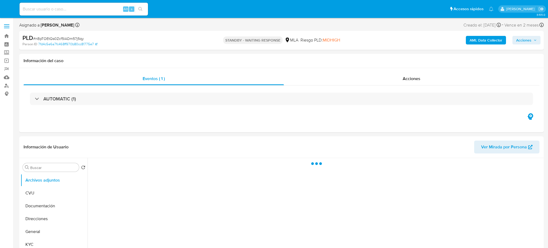
select select "10"
